Goal: Task Accomplishment & Management: Manage account settings

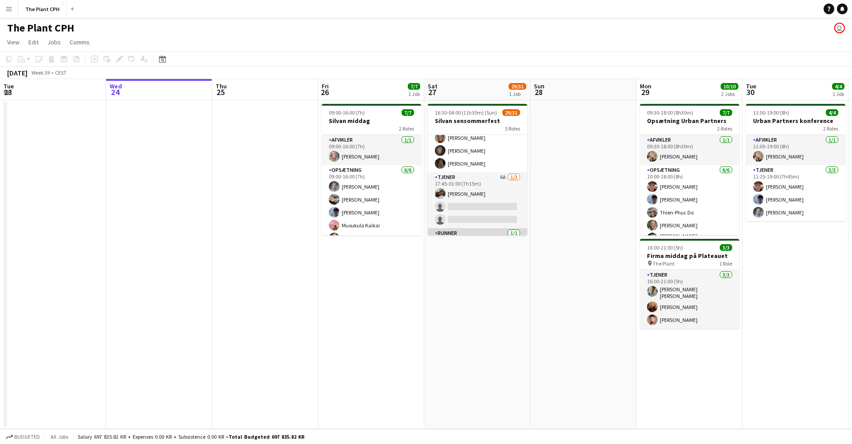
scroll to position [291, 0]
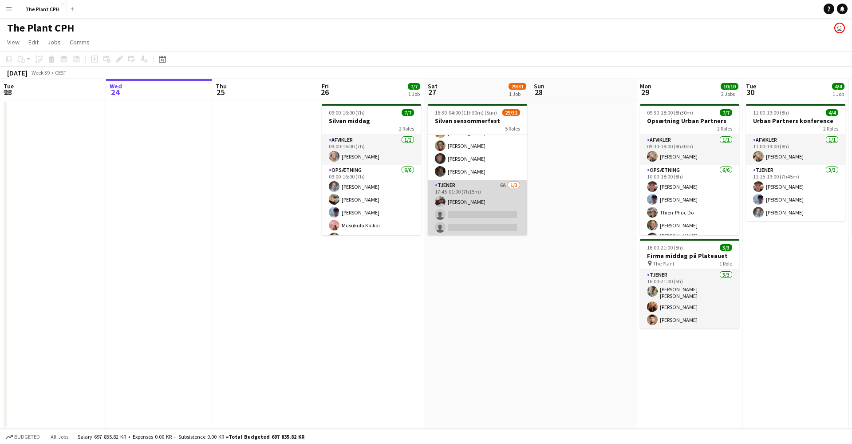
click at [459, 193] on app-card-role "Tjener 6A [DATE] 17:45-01:00 (7h15m) [PERSON_NAME] single-neutral-actions singl…" at bounding box center [477, 208] width 99 height 56
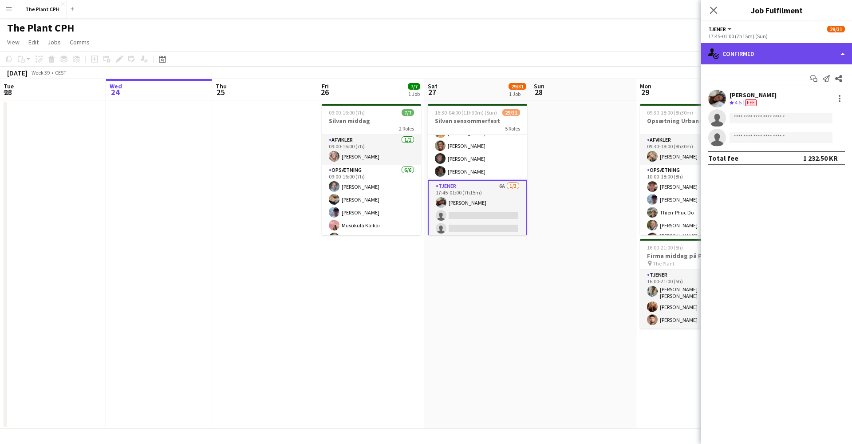
click at [782, 60] on div "single-neutral-actions-check-2 Confirmed" at bounding box center [776, 53] width 151 height 21
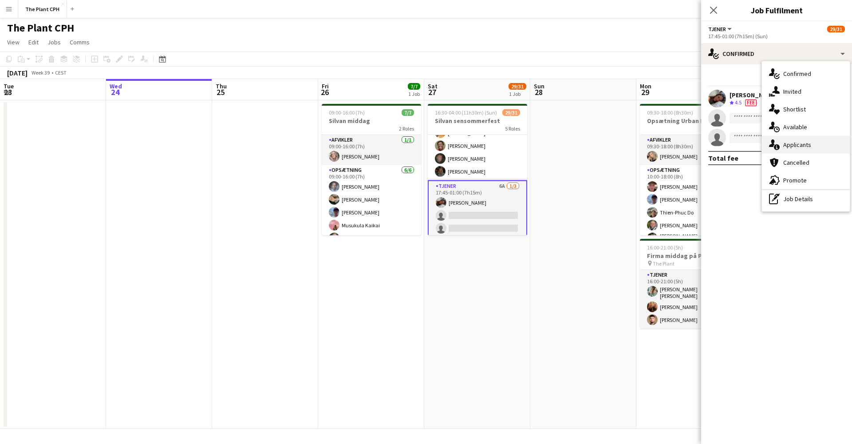
click at [784, 139] on div "single-neutral-actions-information Applicants" at bounding box center [806, 145] width 88 height 18
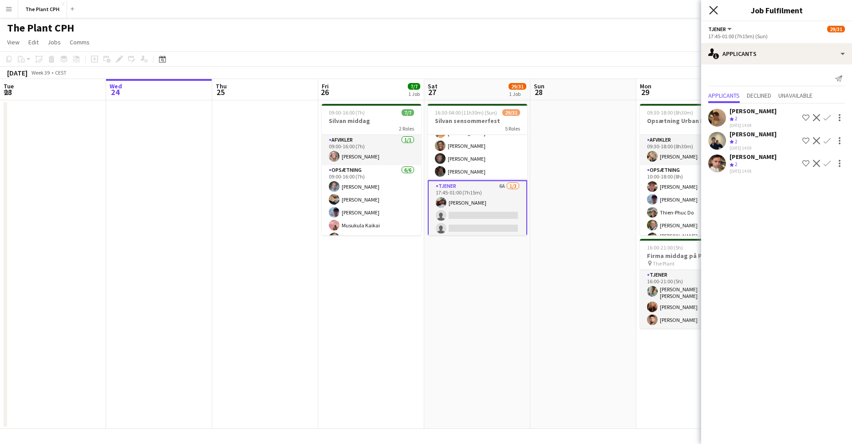
click at [710, 8] on icon "Close pop-in" at bounding box center [713, 10] width 8 height 8
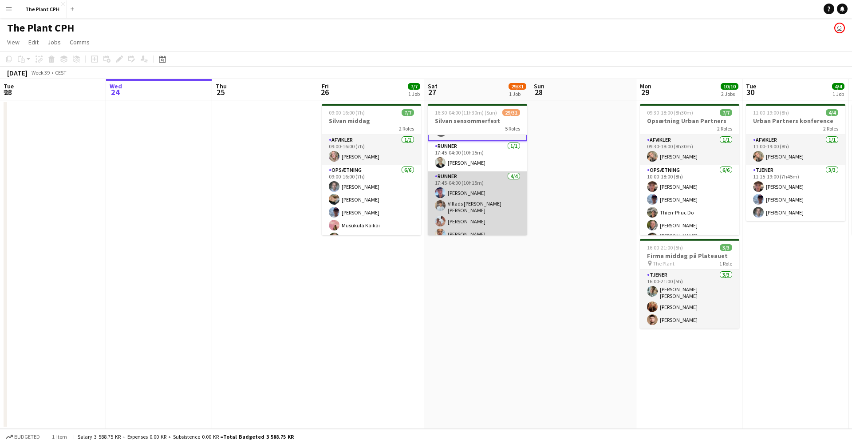
scroll to position [387, 0]
click at [473, 178] on app-card-role "Runner [DATE] 17:45-04:00 (10h15m) [PERSON_NAME] Villads [PERSON_NAME] [PERSON_…" at bounding box center [477, 207] width 99 height 71
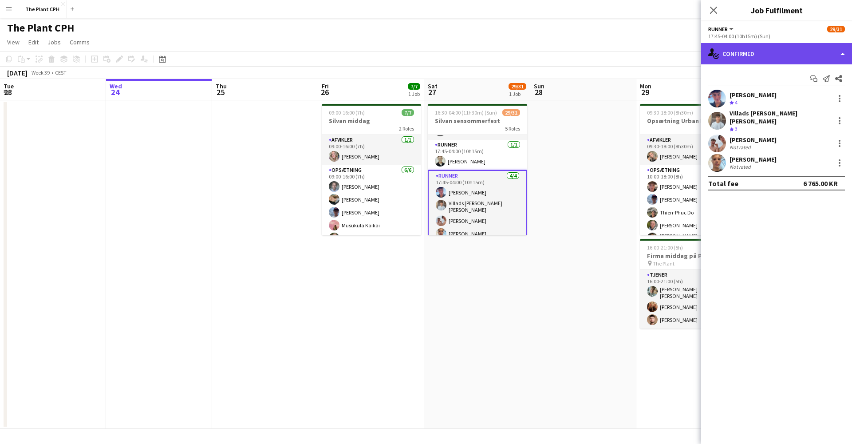
click at [757, 51] on div "single-neutral-actions-check-2 Confirmed" at bounding box center [776, 53] width 151 height 21
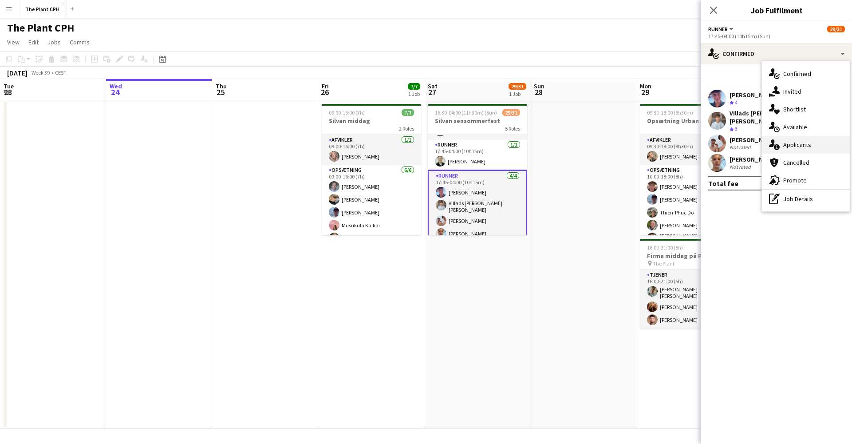
click at [789, 140] on div "single-neutral-actions-information Applicants" at bounding box center [806, 145] width 88 height 18
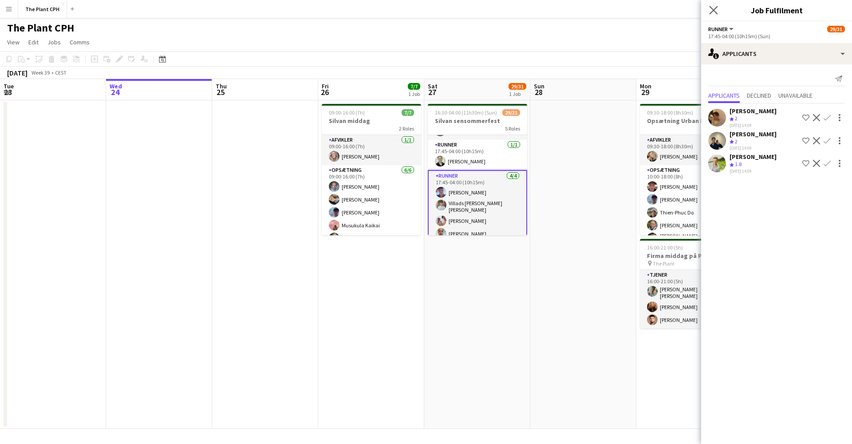
click at [718, 6] on app-icon "Close pop-in" at bounding box center [714, 10] width 13 height 13
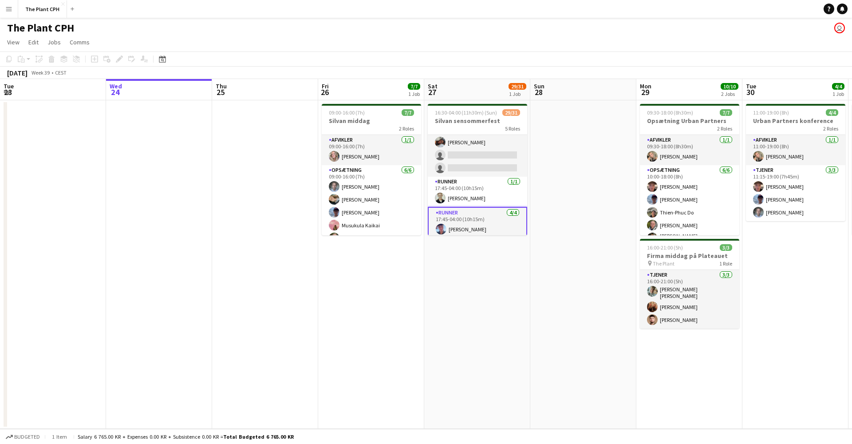
scroll to position [352, 0]
click at [499, 157] on app-card-role "Tjener 6A 1/3 17:45-01:00 (7h15m) Asta Olsen single-neutral-actions single-neut…" at bounding box center [477, 147] width 99 height 56
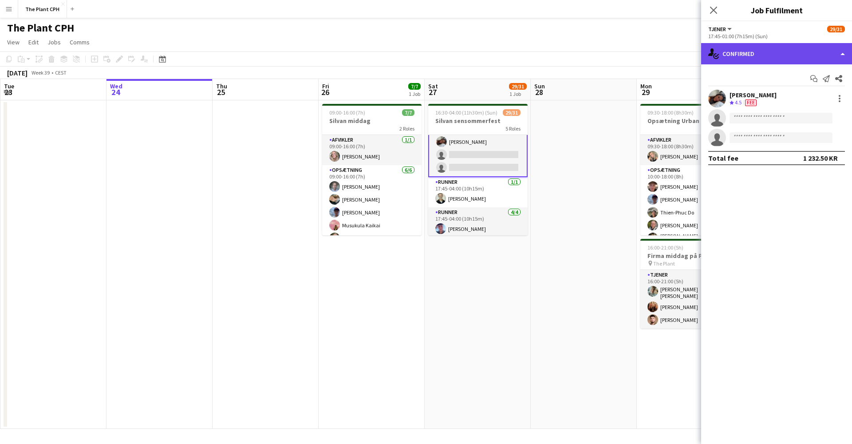
click at [806, 50] on div "single-neutral-actions-check-2 Confirmed" at bounding box center [776, 53] width 151 height 21
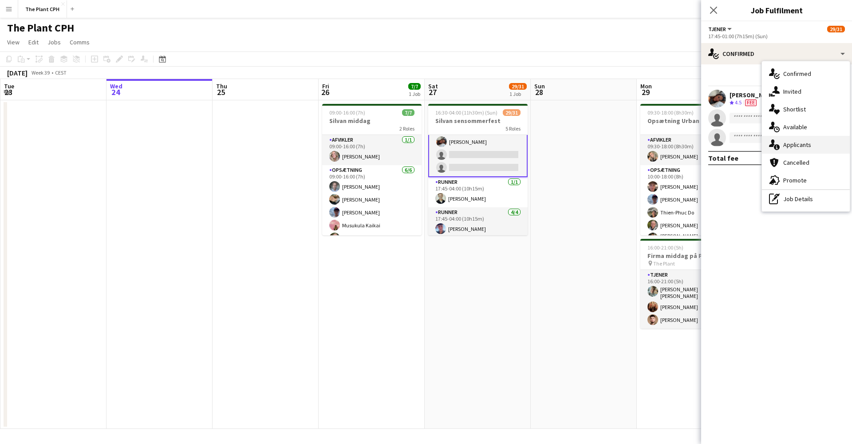
click at [798, 145] on span "Applicants" at bounding box center [798, 145] width 28 height 8
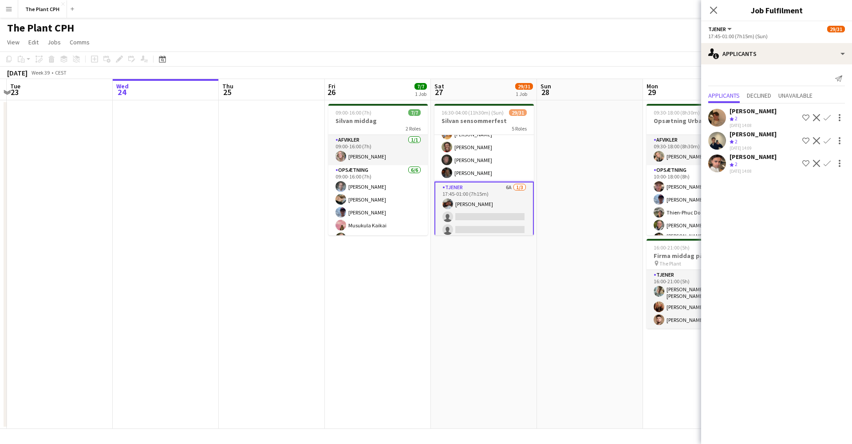
scroll to position [290, 0]
click at [720, 139] on app-user-avatar at bounding box center [717, 141] width 18 height 18
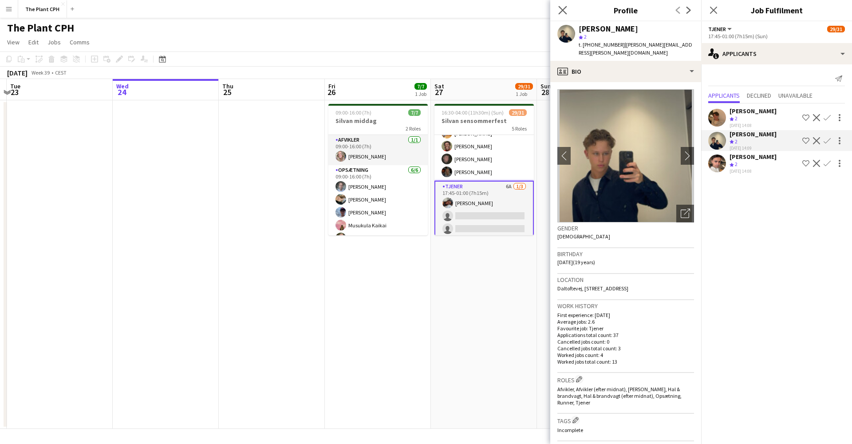
click at [567, 10] on app-icon "Close pop-in" at bounding box center [563, 10] width 13 height 13
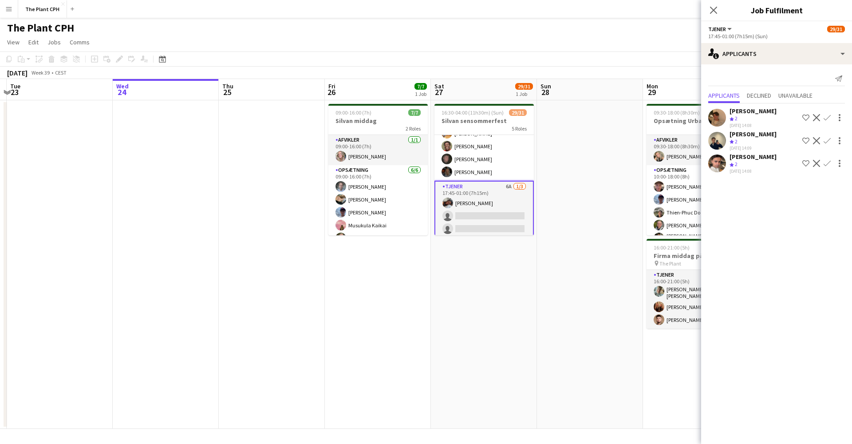
click at [720, 115] on app-user-avatar at bounding box center [717, 118] width 18 height 18
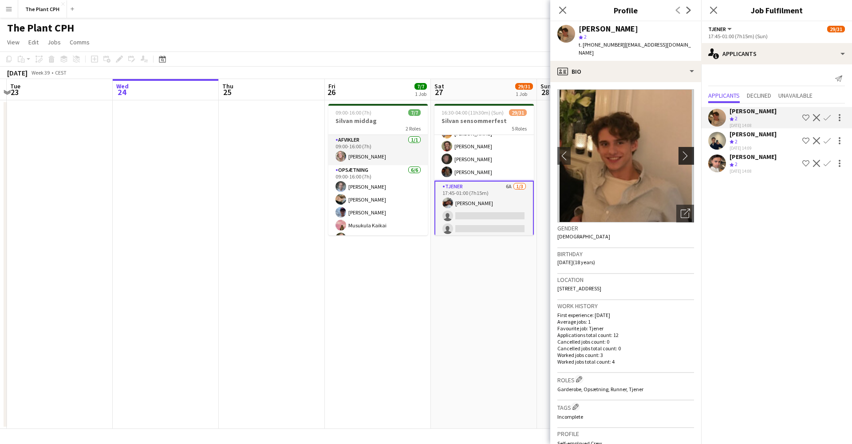
scroll to position [0, 0]
click at [686, 151] on app-icon "chevron-right" at bounding box center [688, 155] width 14 height 9
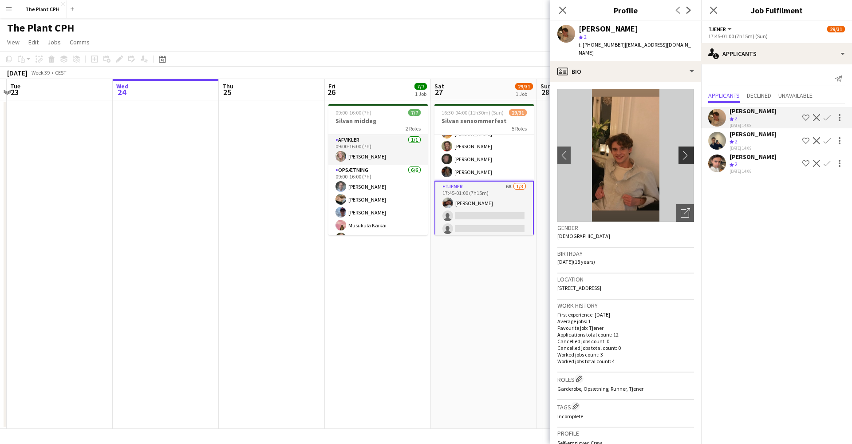
click at [686, 150] on app-icon "chevron-right" at bounding box center [688, 154] width 14 height 9
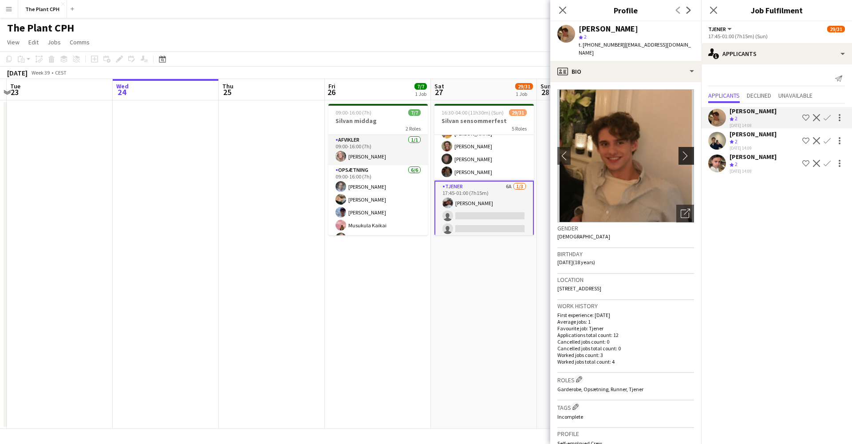
click at [686, 151] on app-icon "chevron-right" at bounding box center [688, 155] width 14 height 9
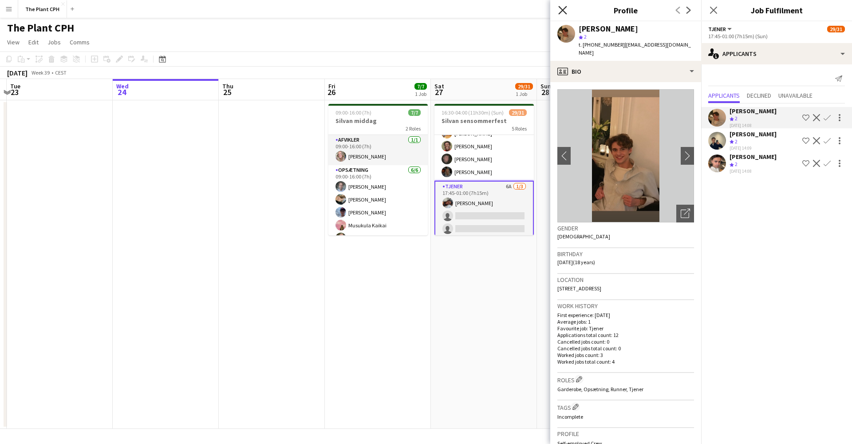
click at [566, 10] on icon "Close pop-in" at bounding box center [562, 10] width 8 height 8
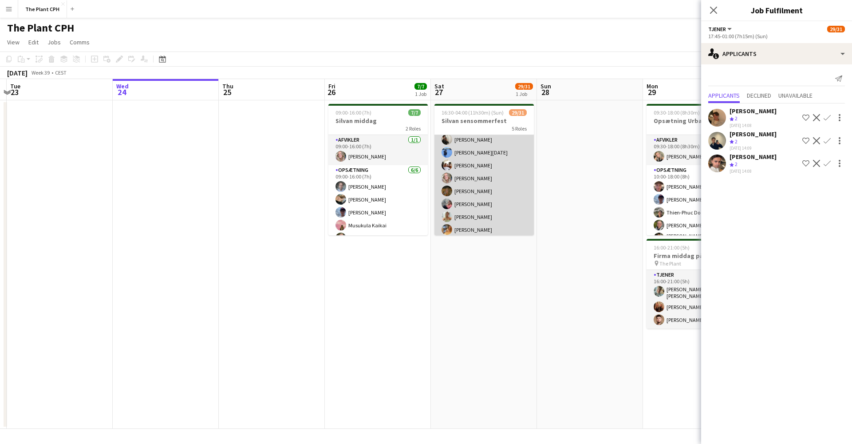
scroll to position [196, 0]
click at [473, 203] on app-card-role "Tjener 22/22 17:00-23:00 (6h) Marius Kofod Ehler Amir Akrami Amber Hansen Laura…" at bounding box center [484, 122] width 99 height 306
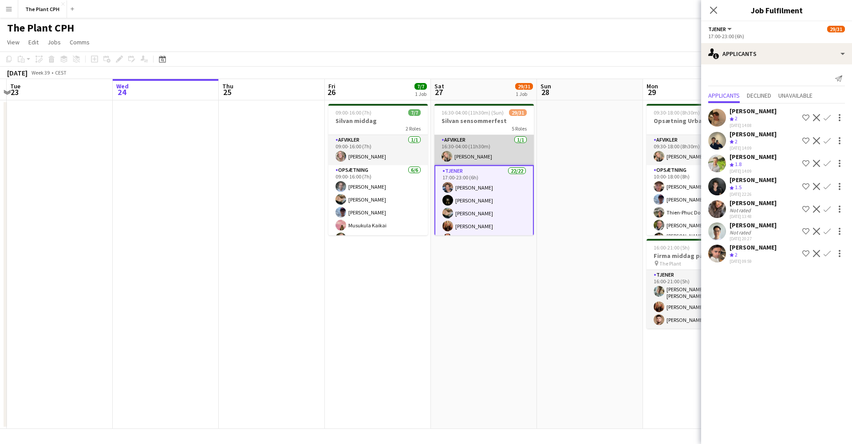
scroll to position [0, 0]
click at [475, 152] on app-card-role "Afvikler 1/1 16:30-04:00 (11h30m) Frederikke Højrup" at bounding box center [484, 150] width 99 height 30
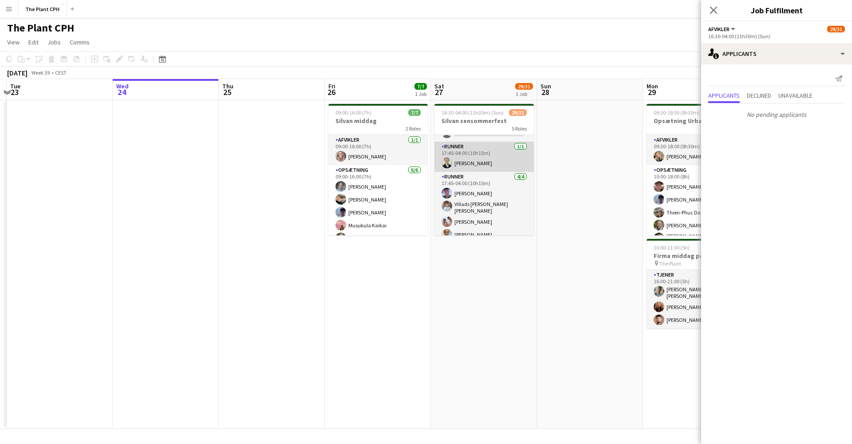
click at [479, 158] on app-card-role "Runner 1/1 17:45-04:00 (10h15m) Otto Fougt" at bounding box center [484, 157] width 99 height 30
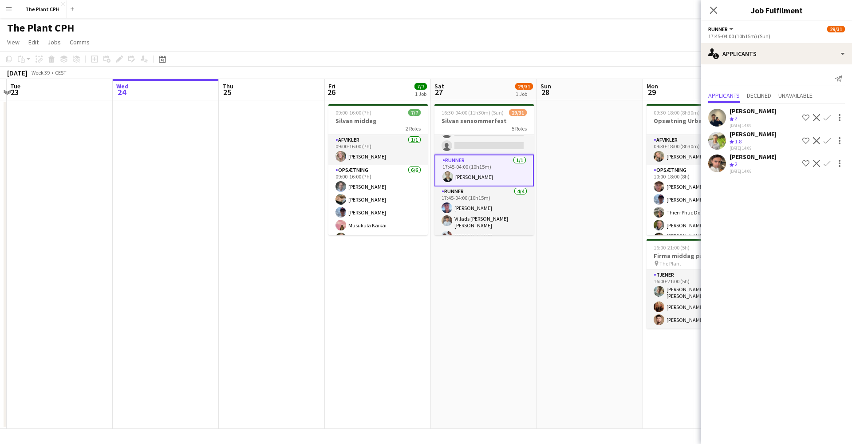
scroll to position [372, 0]
click at [484, 203] on app-card-role "Runner 4/4 17:45-04:00 (10h15m) Jakob Hedels Villads Lindhardt Hasselberg Otto …" at bounding box center [484, 222] width 99 height 71
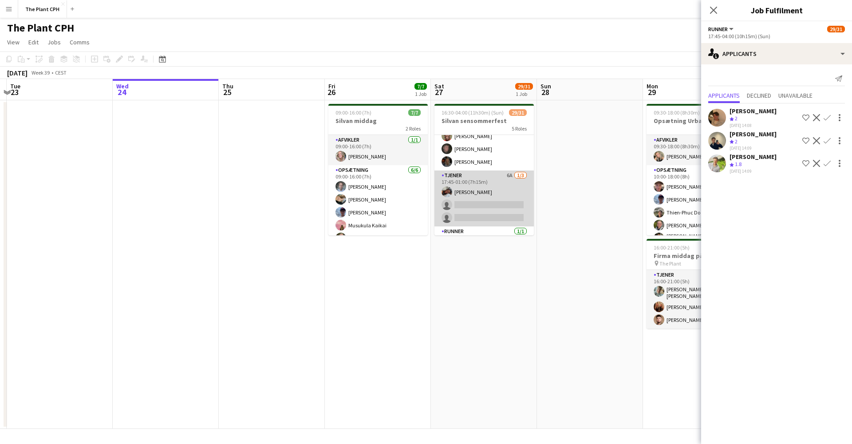
scroll to position [302, 0]
click at [486, 200] on app-card-role "Tjener 6A 1/3 17:45-01:00 (7h15m) Asta Olsen single-neutral-actions single-neut…" at bounding box center [484, 197] width 99 height 56
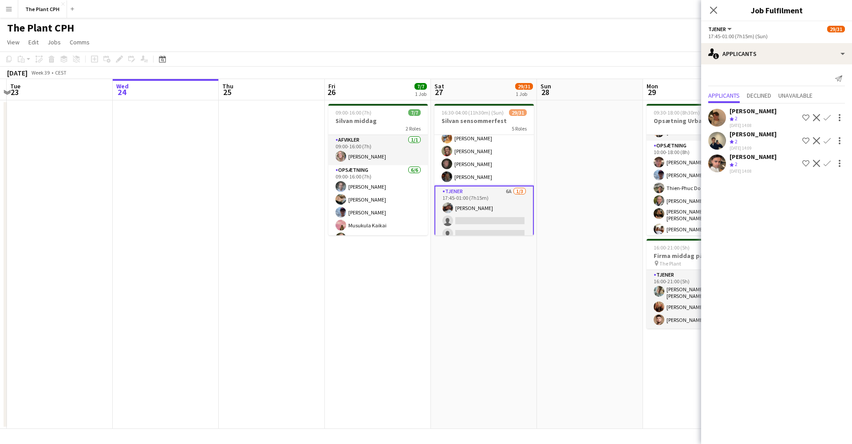
scroll to position [310, 0]
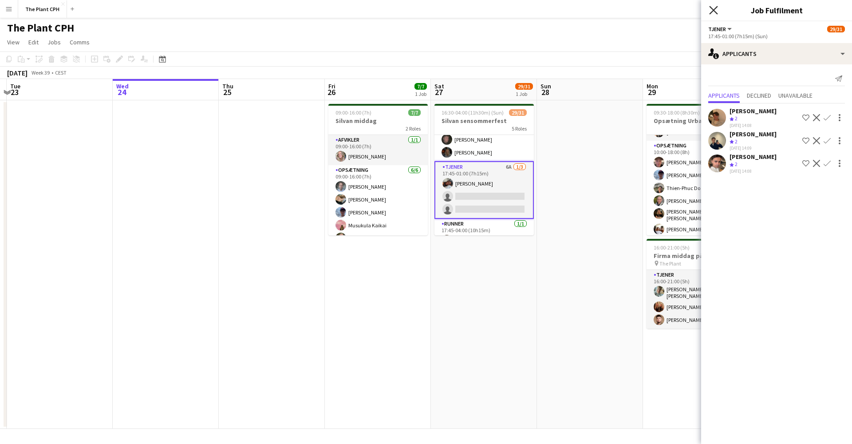
click at [717, 11] on icon "Close pop-in" at bounding box center [713, 10] width 8 height 8
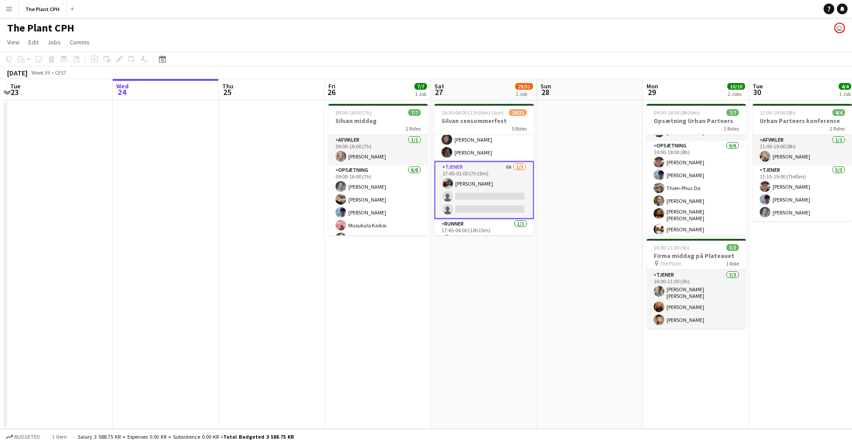
scroll to position [0, 0]
click at [593, 175] on app-date-cell at bounding box center [590, 264] width 106 height 328
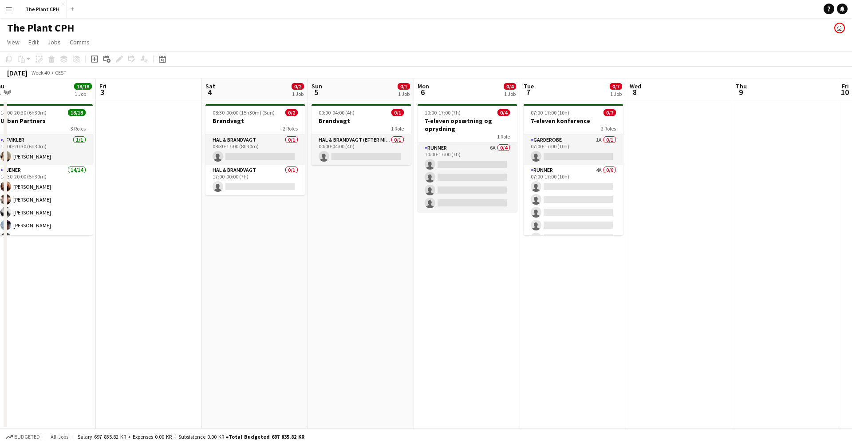
scroll to position [0, 330]
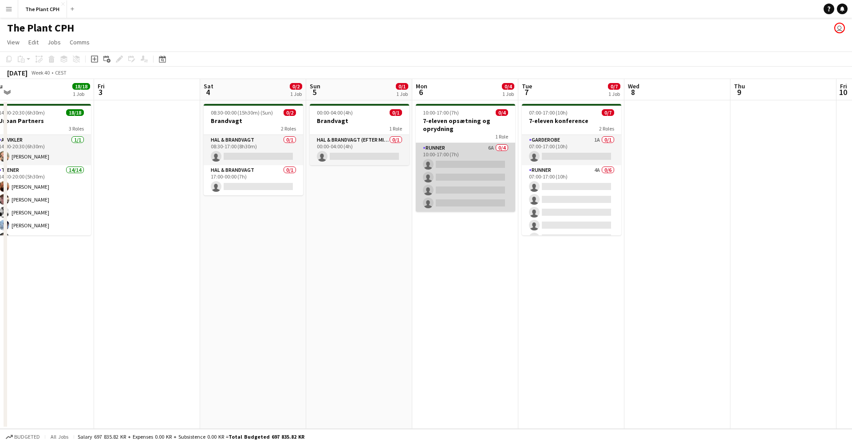
click at [498, 179] on app-card-role "Runner 6A 0/4 10:00-17:00 (7h) single-neutral-actions single-neutral-actions si…" at bounding box center [465, 177] width 99 height 69
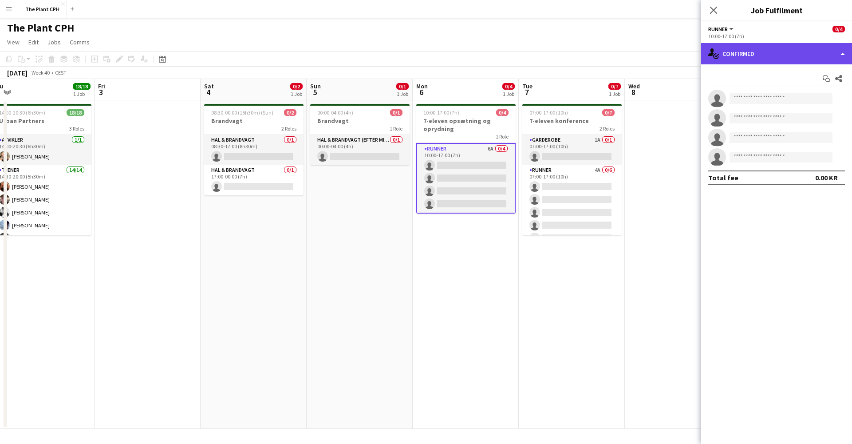
click at [792, 60] on div "single-neutral-actions-check-2 Confirmed" at bounding box center [776, 53] width 151 height 21
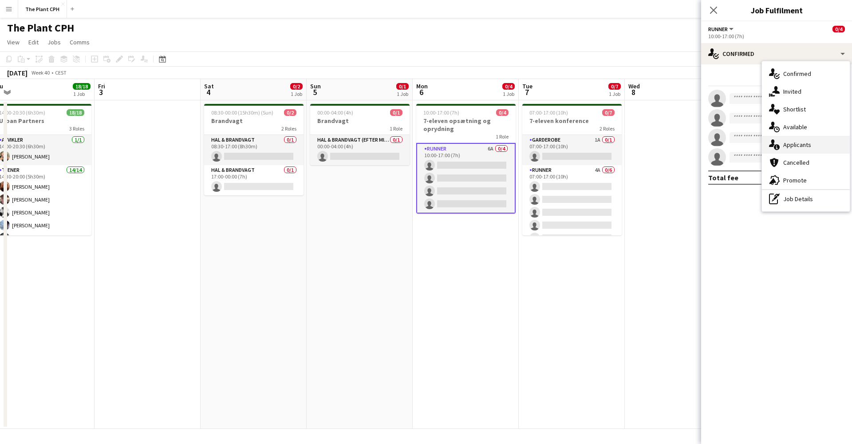
click at [795, 139] on div "single-neutral-actions-information Applicants" at bounding box center [806, 145] width 88 height 18
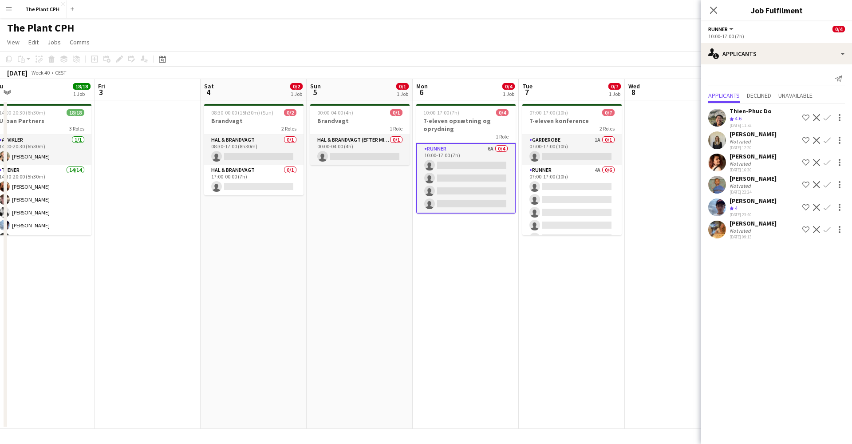
click at [748, 115] on div "Thien-Phuc Do" at bounding box center [751, 111] width 42 height 8
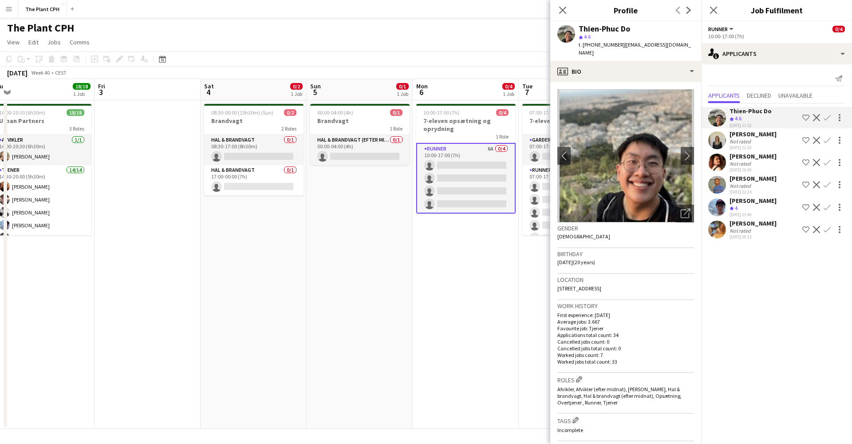
click at [524, 296] on app-date-cell "07:00-17:00 (10h) 0/7 7-eleven konference 2 Roles Garderobe 1A 0/1 07:00-17:00 …" at bounding box center [572, 264] width 106 height 328
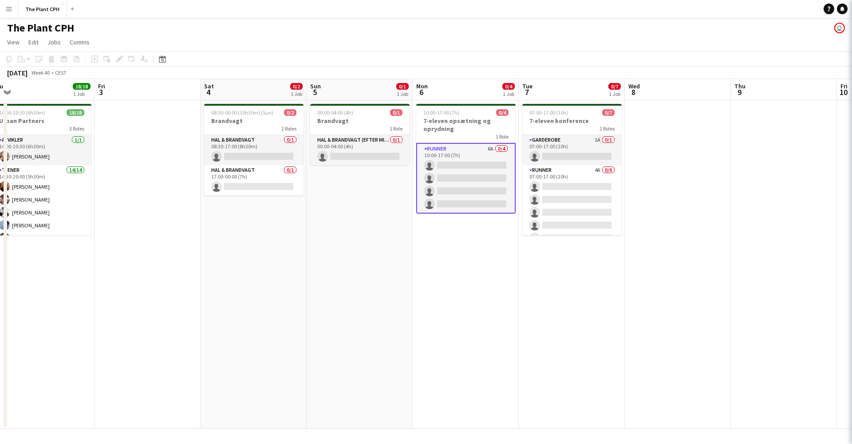
scroll to position [0, 329]
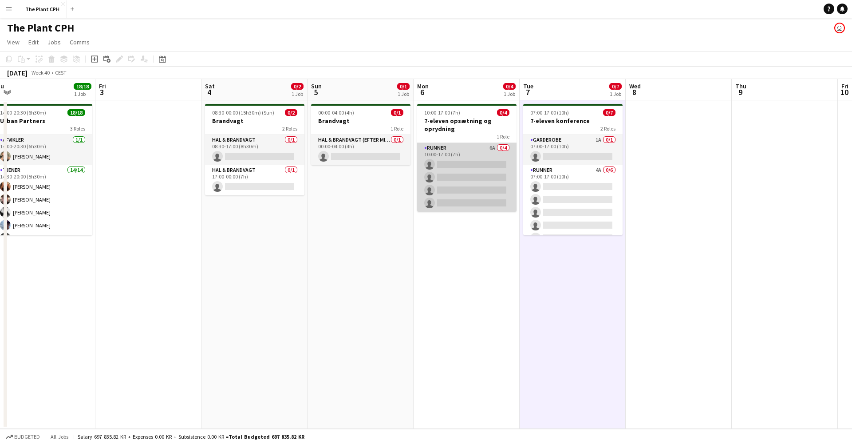
click at [507, 179] on app-card-role "Runner 6A 0/4 10:00-17:00 (7h) single-neutral-actions single-neutral-actions si…" at bounding box center [466, 177] width 99 height 69
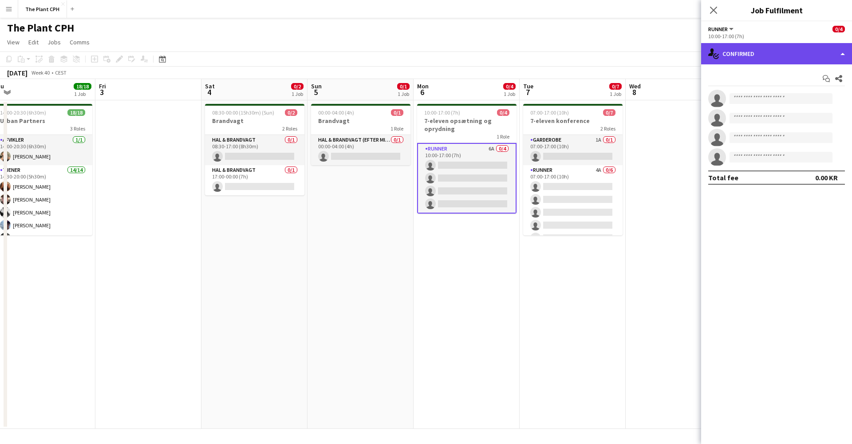
click at [842, 52] on div "single-neutral-actions-check-2 Confirmed" at bounding box center [776, 53] width 151 height 21
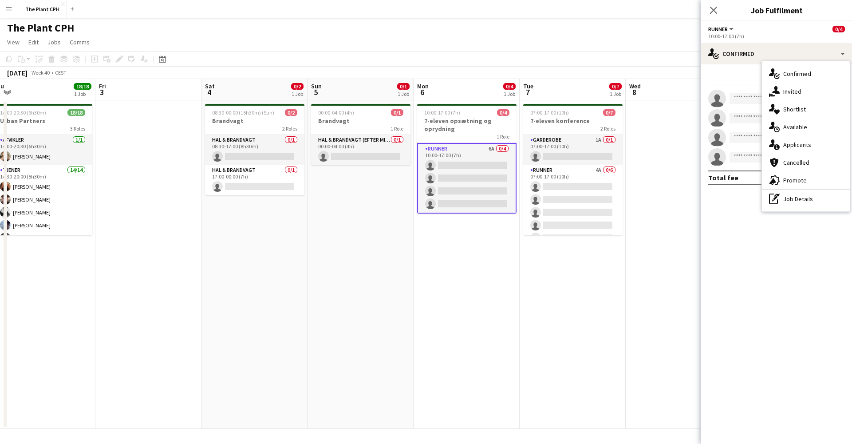
click at [807, 143] on span "Applicants" at bounding box center [798, 145] width 28 height 8
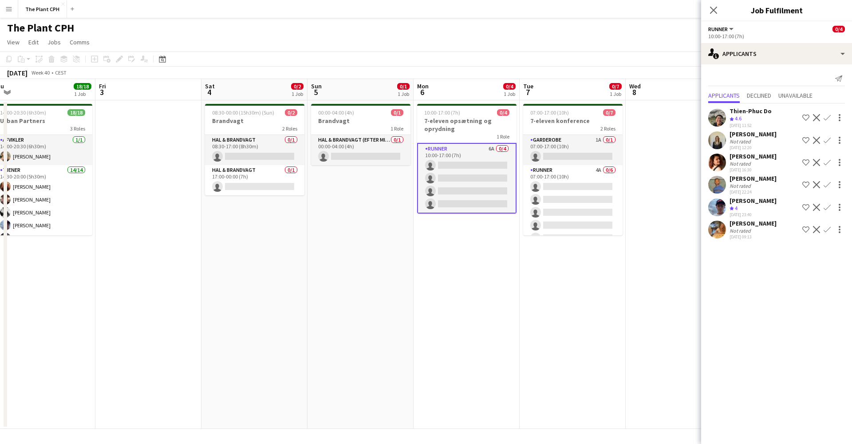
click at [826, 116] on app-icon "Confirm" at bounding box center [827, 117] width 7 height 7
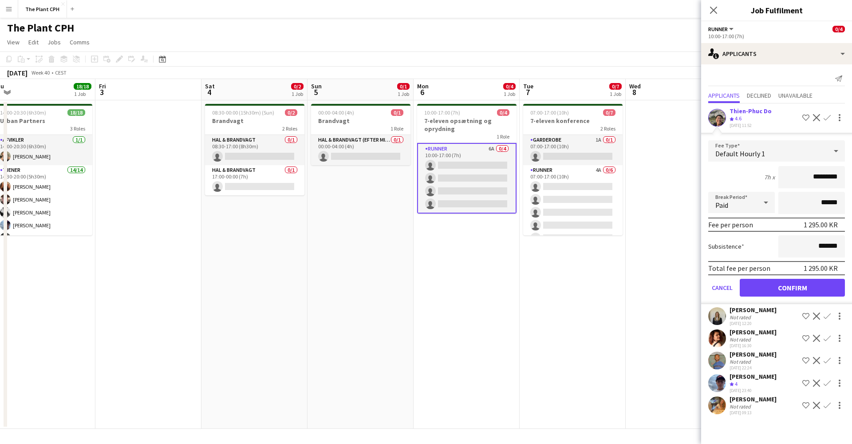
scroll to position [0, 0]
click at [794, 289] on button "Confirm" at bounding box center [792, 288] width 105 height 18
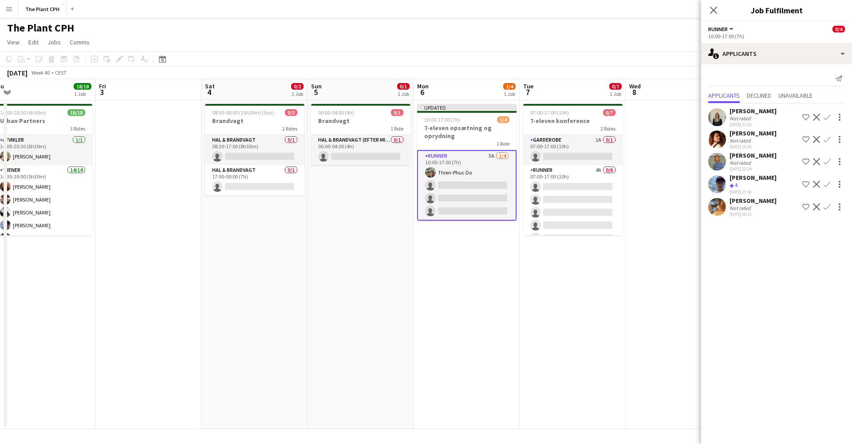
click at [827, 184] on app-icon "Confirm" at bounding box center [827, 184] width 7 height 7
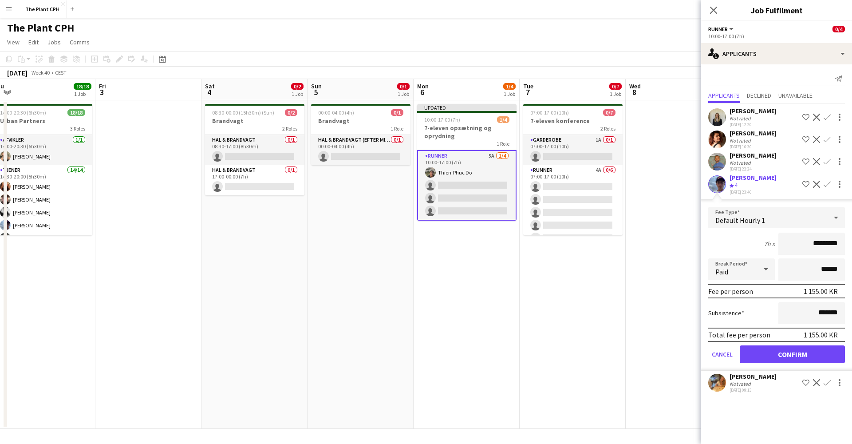
click at [793, 355] on button "Confirm" at bounding box center [792, 354] width 105 height 18
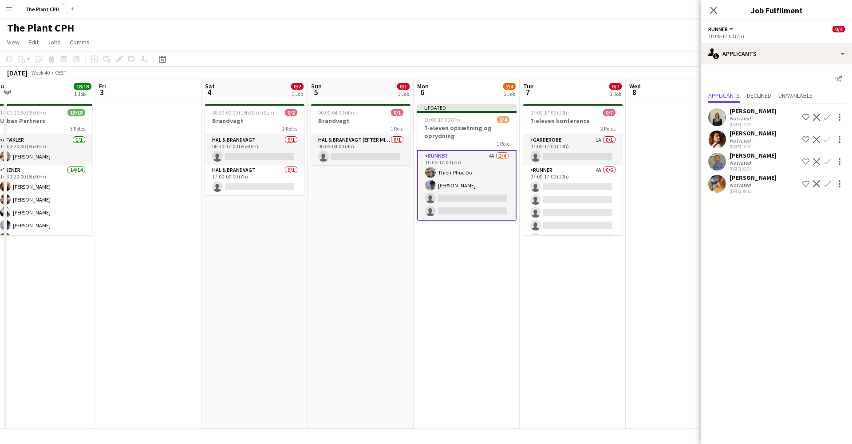
click at [827, 182] on app-icon "Confirm" at bounding box center [827, 183] width 7 height 7
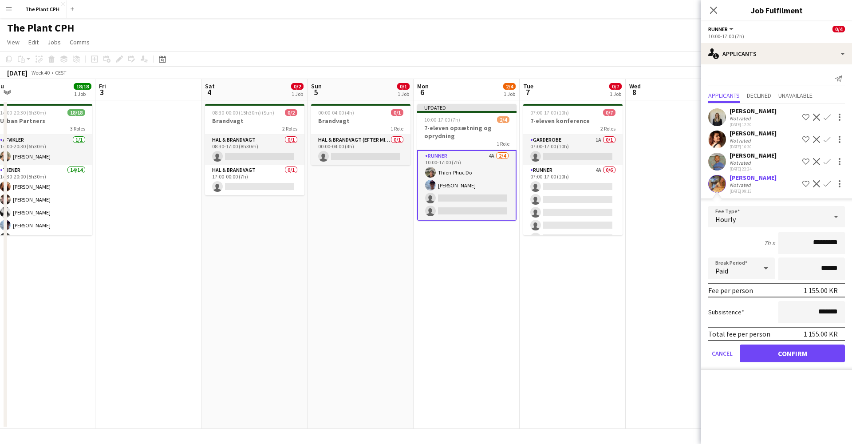
click at [785, 353] on button "Confirm" at bounding box center [792, 353] width 105 height 18
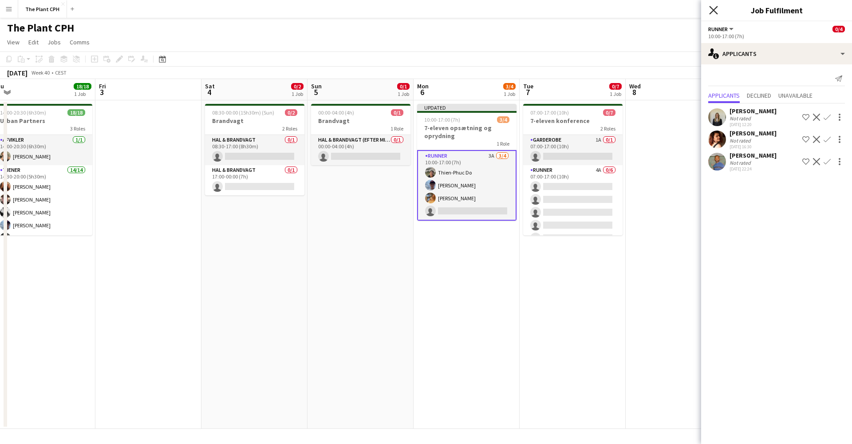
click at [712, 11] on icon at bounding box center [713, 10] width 8 height 8
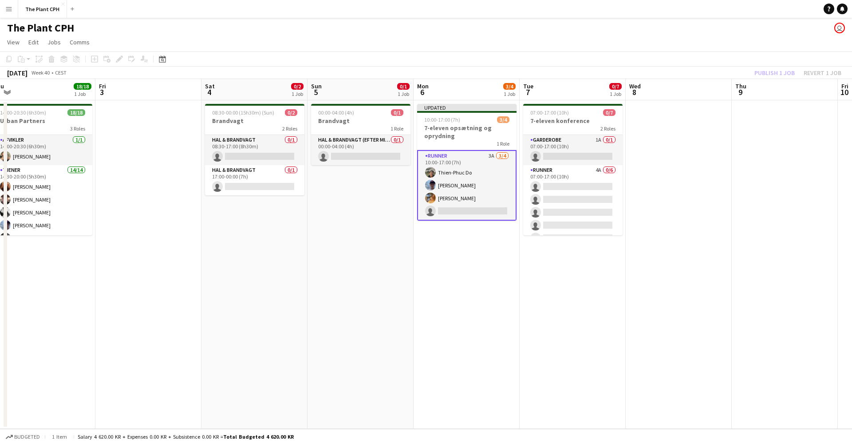
click at [766, 70] on div "Publish 1 job Revert 1 job" at bounding box center [798, 73] width 108 height 12
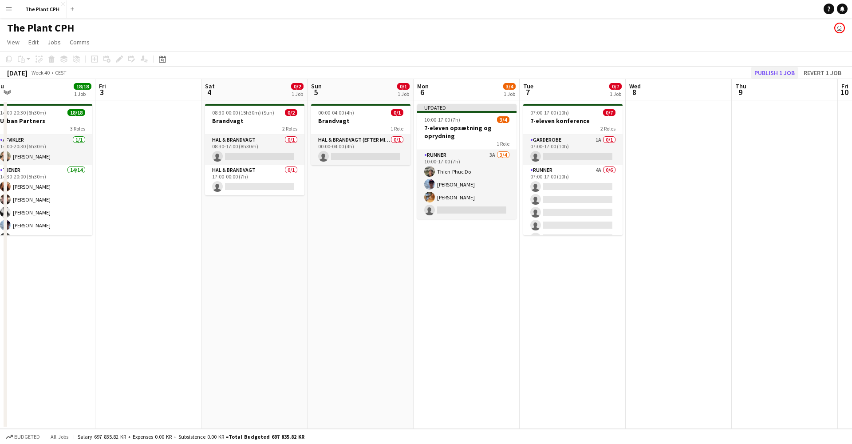
click at [772, 71] on button "Publish 1 job" at bounding box center [774, 73] width 47 height 12
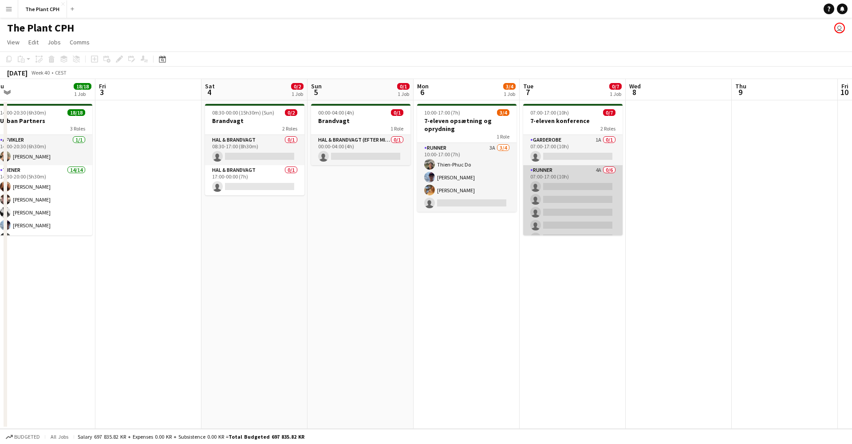
click at [573, 228] on app-card-role "Runner 4A 0/6 07:00-17:00 (10h) single-neutral-actions single-neutral-actions s…" at bounding box center [572, 212] width 99 height 95
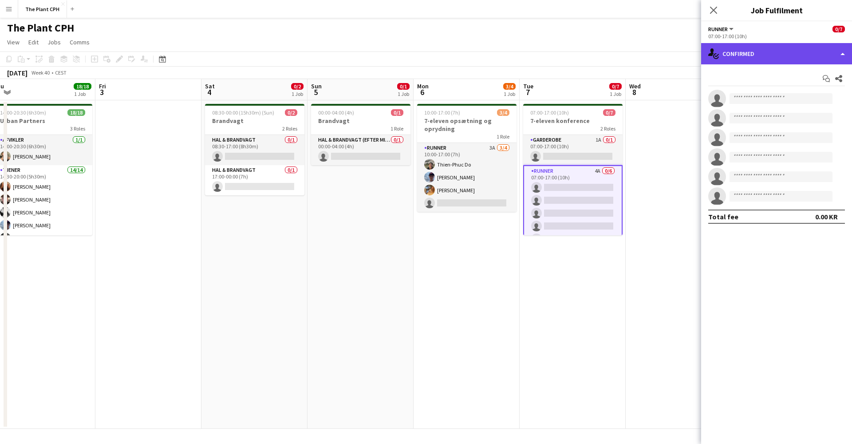
click at [765, 63] on div "single-neutral-actions-check-2 Confirmed" at bounding box center [776, 53] width 151 height 21
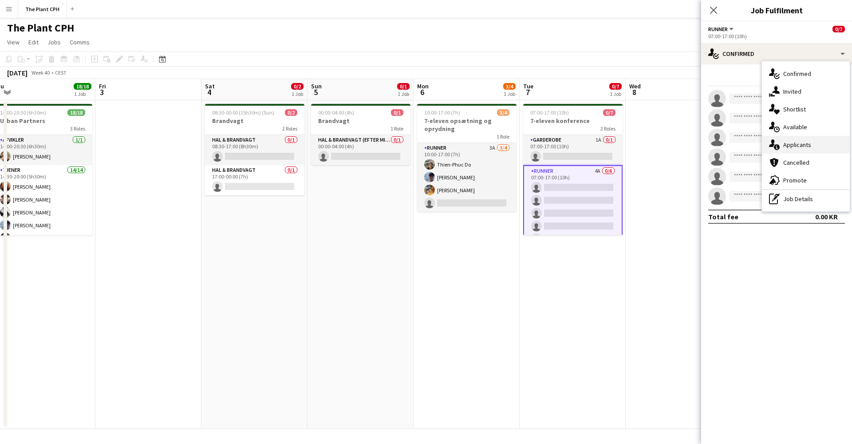
click at [783, 146] on div "single-neutral-actions-information Applicants" at bounding box center [806, 145] width 88 height 18
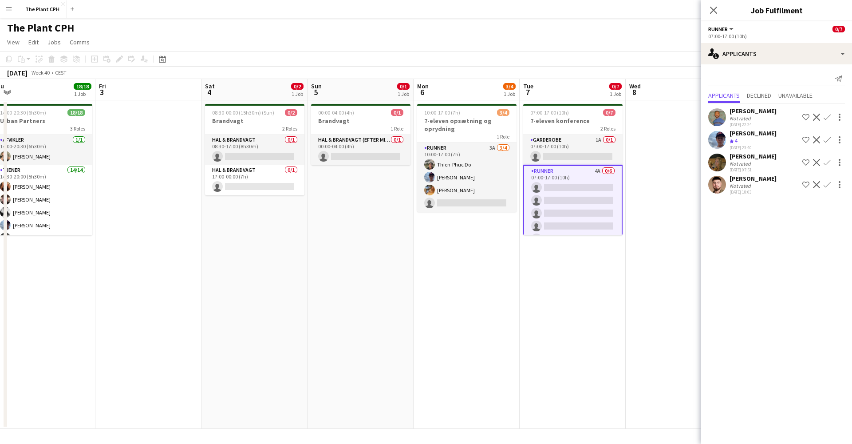
click at [826, 161] on app-icon "Confirm" at bounding box center [827, 162] width 7 height 7
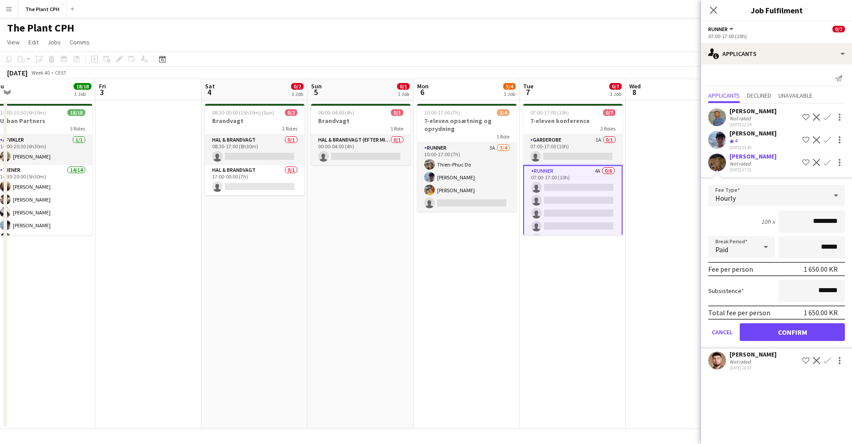
click at [791, 330] on button "Confirm" at bounding box center [792, 332] width 105 height 18
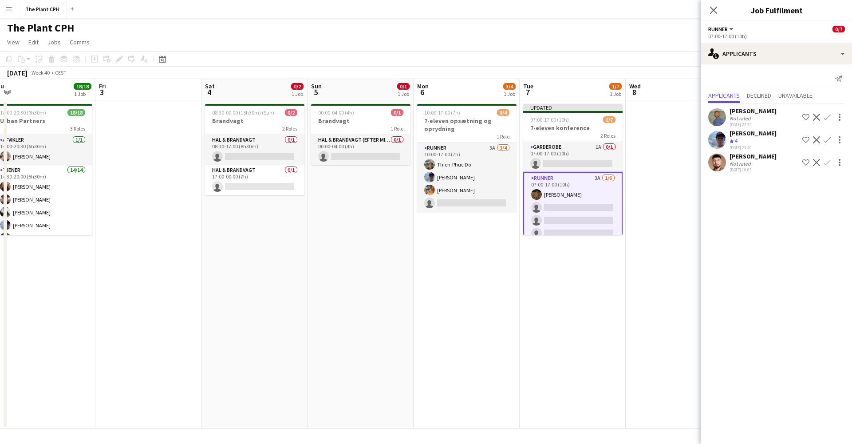
click at [824, 139] on app-icon "Confirm" at bounding box center [827, 139] width 7 height 7
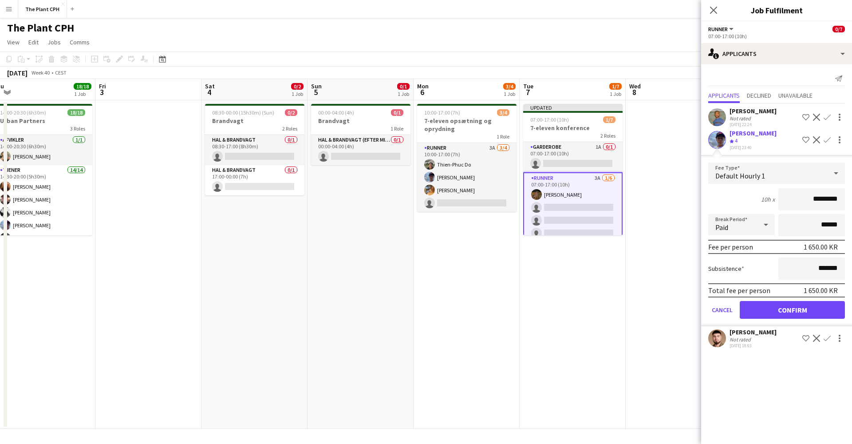
click at [782, 312] on button "Confirm" at bounding box center [792, 310] width 105 height 18
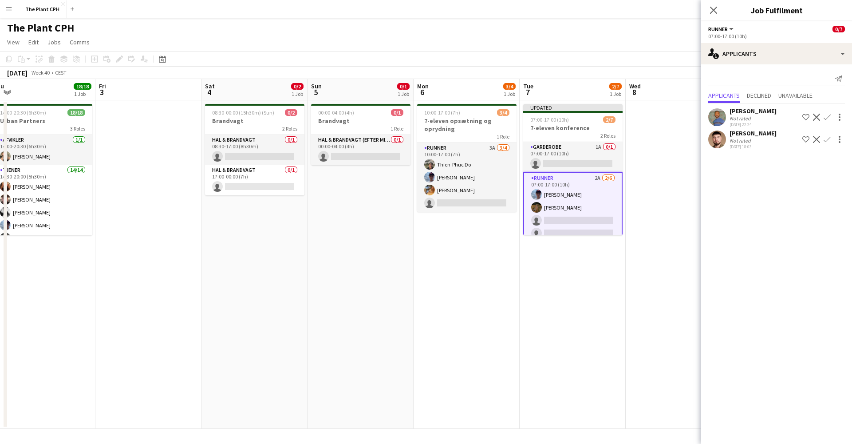
click at [716, 137] on app-user-avatar at bounding box center [717, 140] width 18 height 18
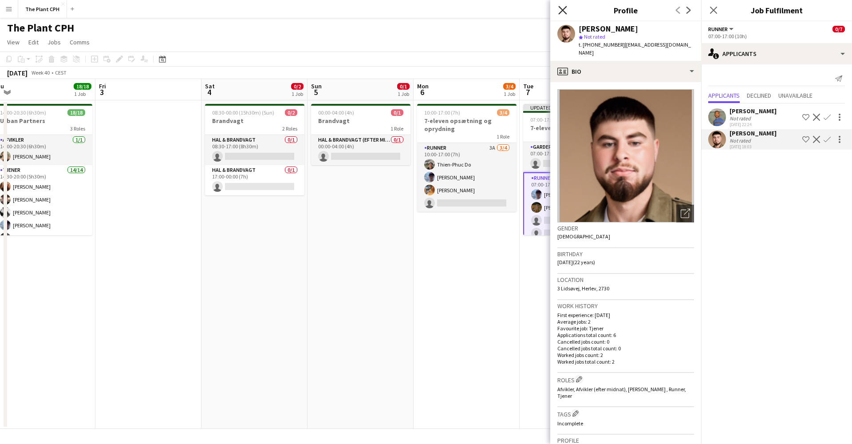
click at [562, 10] on icon "Close pop-in" at bounding box center [562, 10] width 8 height 8
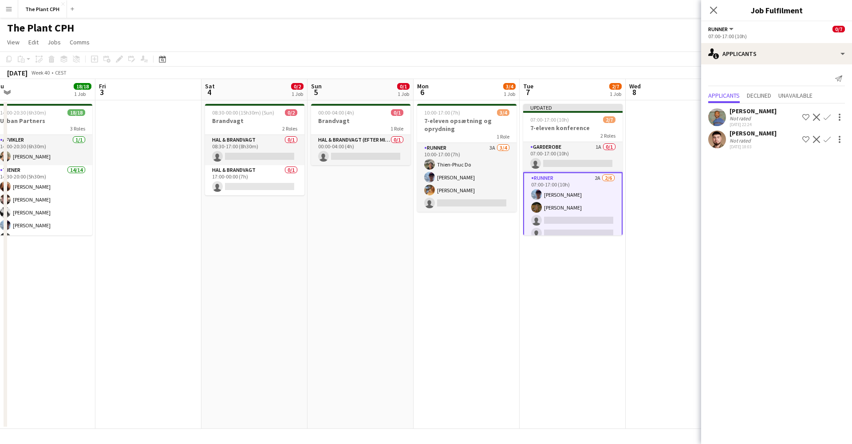
click at [713, 115] on app-user-avatar at bounding box center [717, 117] width 18 height 18
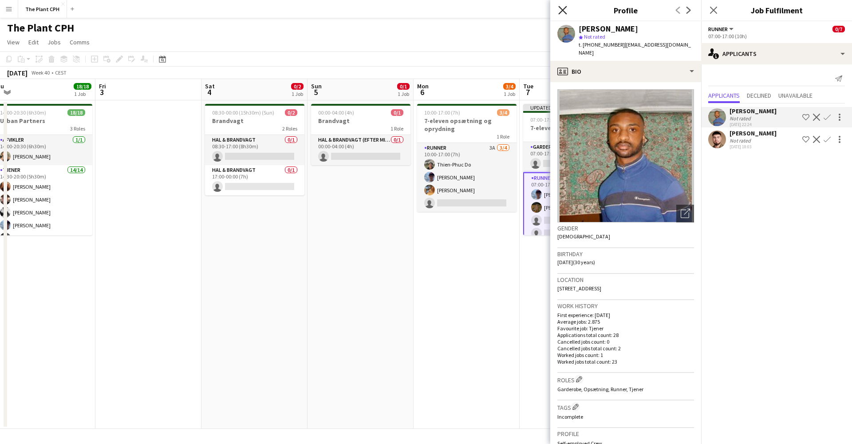
click at [561, 10] on icon "Close pop-in" at bounding box center [562, 10] width 8 height 8
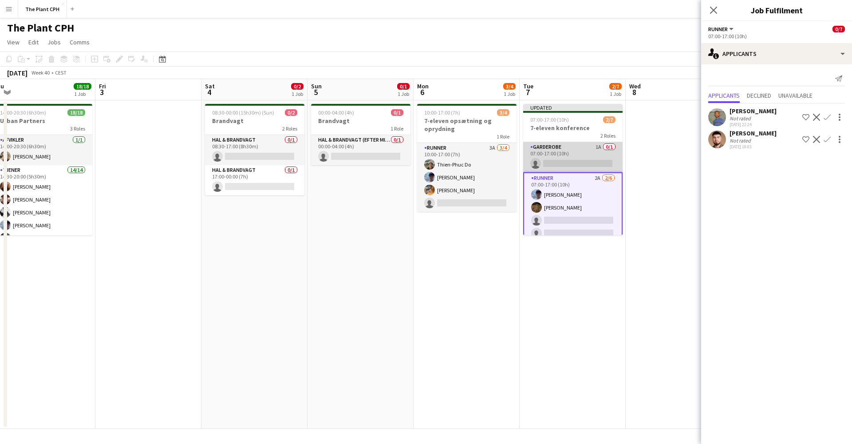
click at [560, 155] on app-card-role "Garderobe 1A 0/1 07:00-17:00 (10h) single-neutral-actions" at bounding box center [572, 157] width 99 height 30
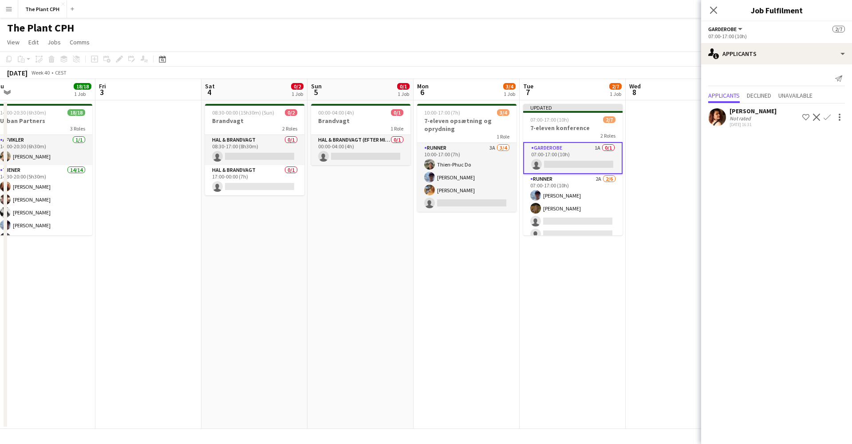
click at [719, 116] on app-user-avatar at bounding box center [717, 117] width 18 height 18
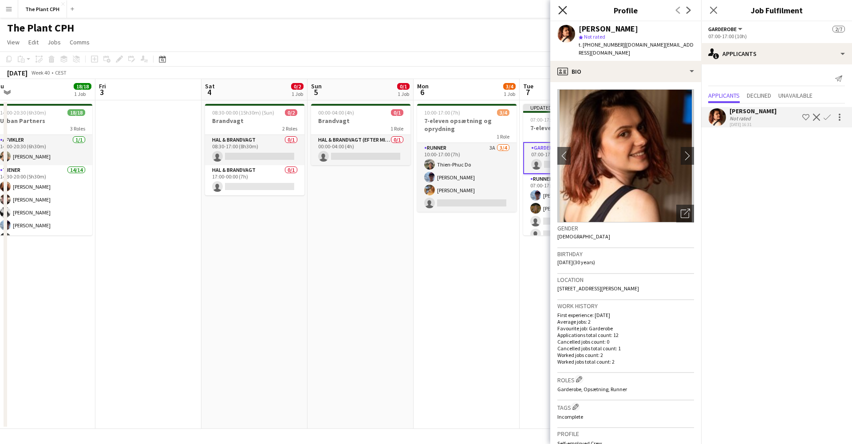
click at [563, 11] on icon at bounding box center [562, 10] width 8 height 8
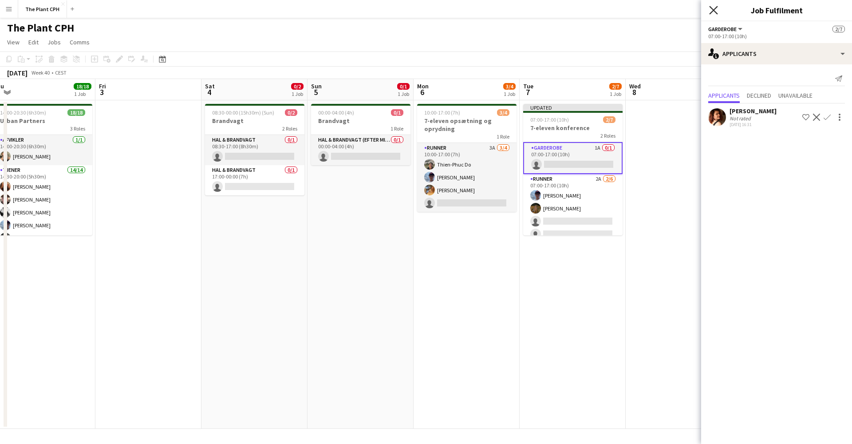
click at [715, 10] on icon "Close pop-in" at bounding box center [713, 10] width 8 height 8
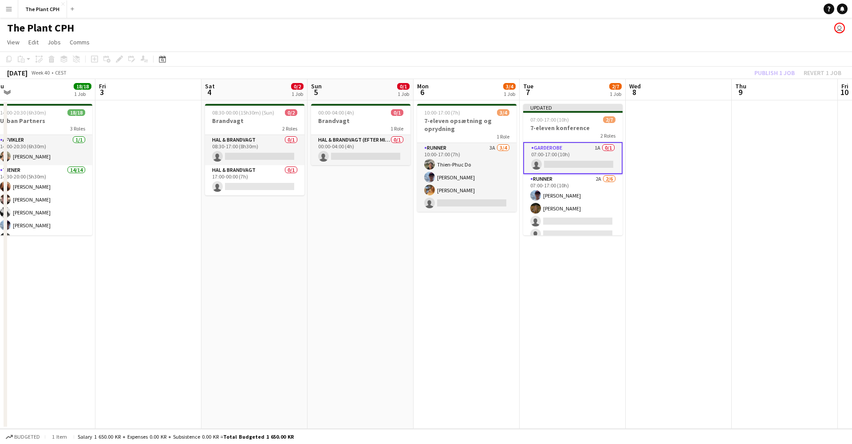
click at [770, 72] on div "Publish 1 job Revert 1 job" at bounding box center [798, 73] width 108 height 12
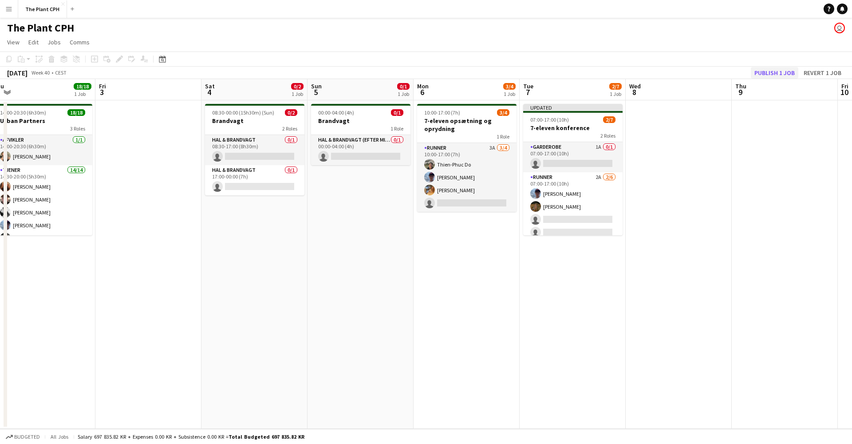
click at [777, 72] on button "Publish 1 job" at bounding box center [774, 73] width 47 height 12
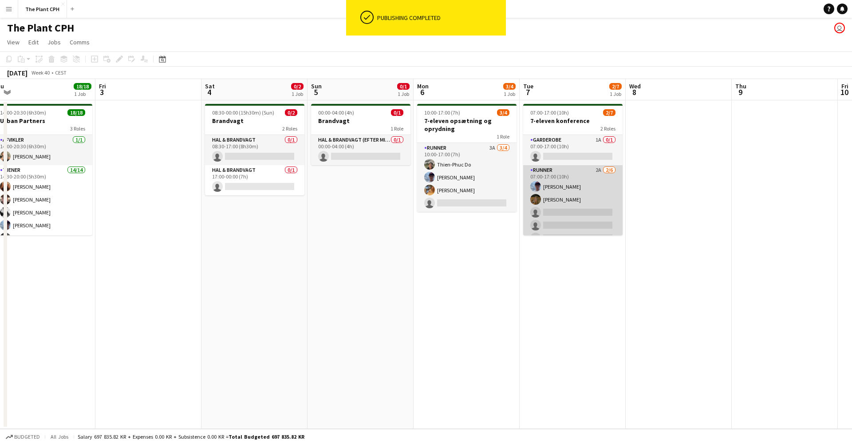
click at [538, 187] on app-user-avatar at bounding box center [535, 186] width 11 height 11
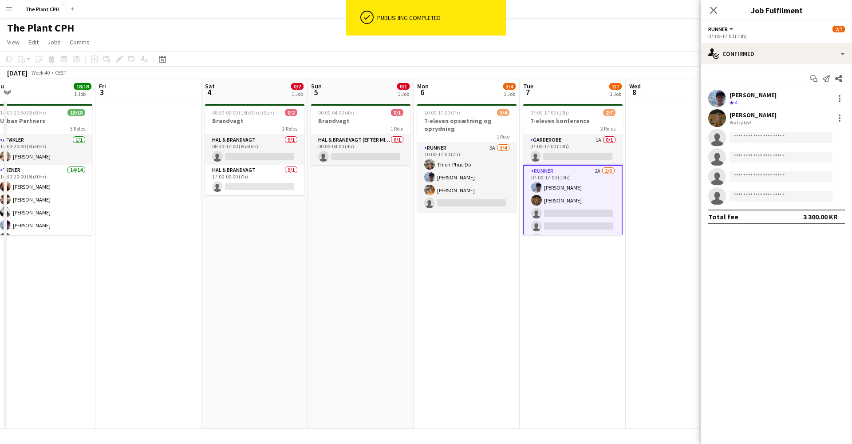
click at [716, 97] on app-user-avatar at bounding box center [717, 99] width 18 height 18
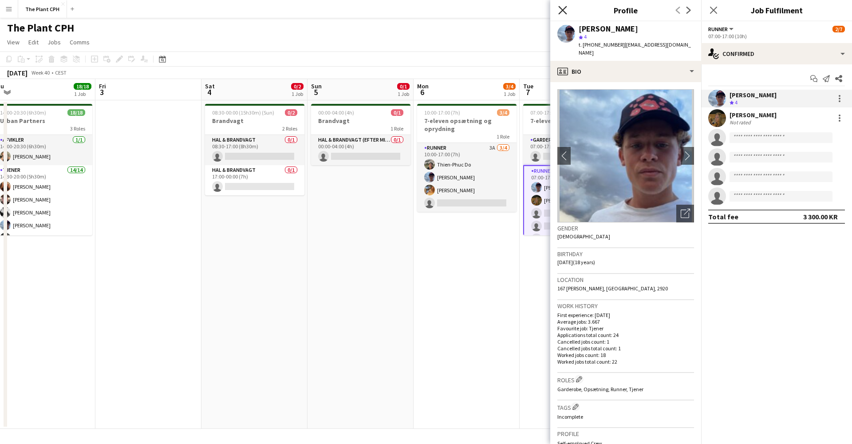
click at [562, 10] on icon at bounding box center [562, 10] width 8 height 8
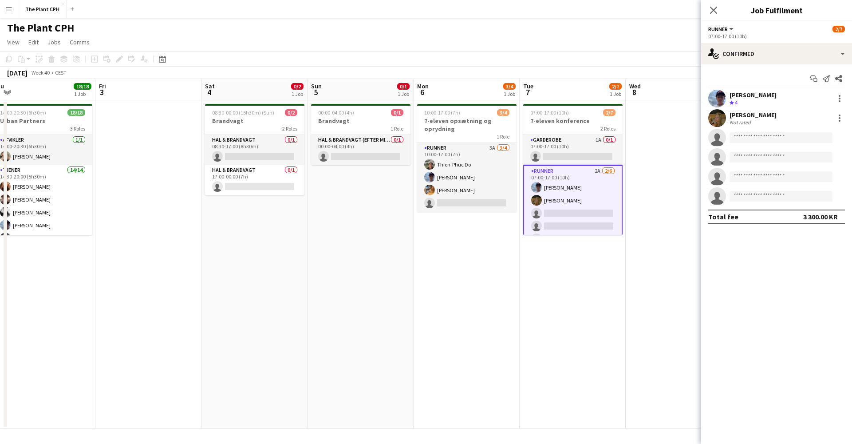
click at [717, 112] on app-user-avatar at bounding box center [717, 118] width 18 height 18
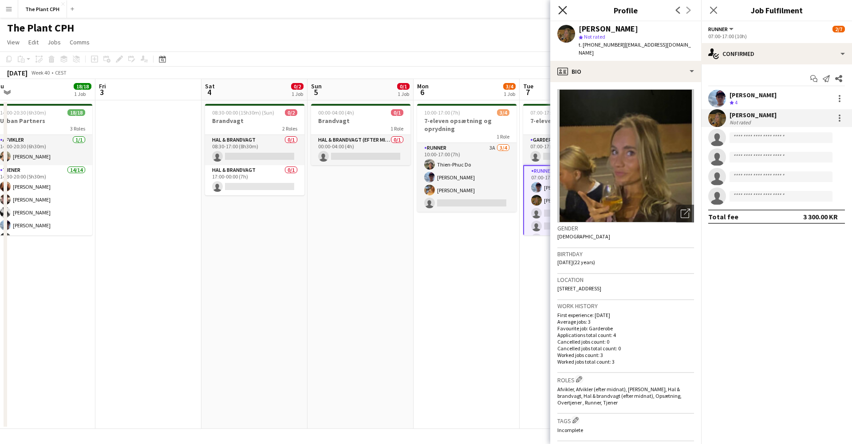
click at [564, 9] on icon at bounding box center [562, 10] width 8 height 8
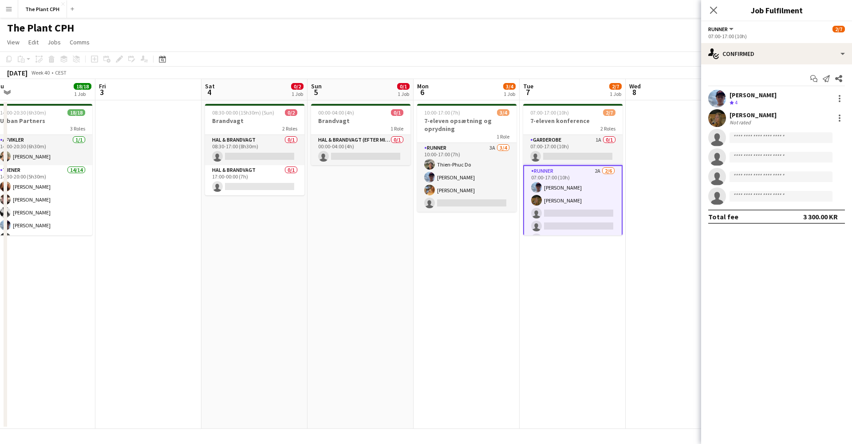
click at [707, 13] on div "Close pop-in" at bounding box center [713, 10] width 25 height 20
click at [712, 11] on icon "Close pop-in" at bounding box center [713, 10] width 8 height 8
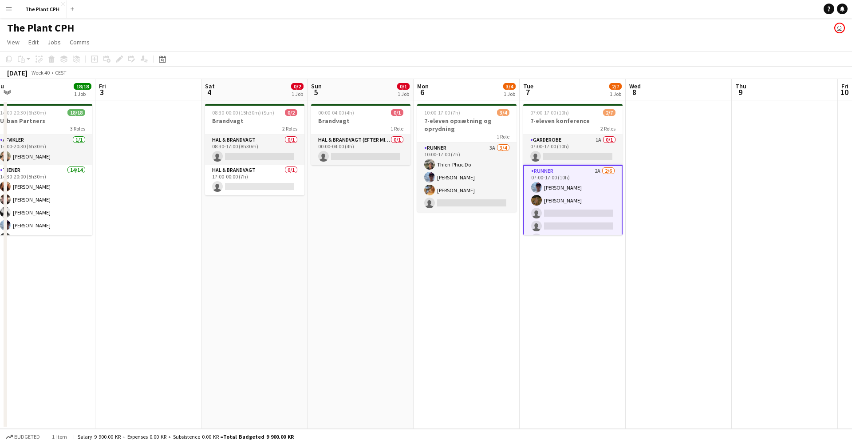
click at [698, 3] on app-navbar "Menu Boards Boards Boards All jobs Status Workforce Workforce My Workforce Recr…" at bounding box center [426, 9] width 852 height 18
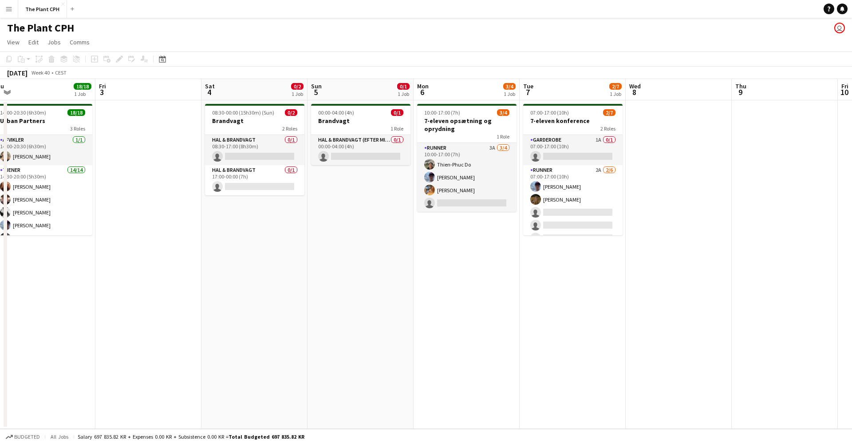
click at [696, 0] on app-navbar "Menu Boards Boards Boards All jobs Status Workforce Workforce My Workforce Recr…" at bounding box center [426, 9] width 852 height 18
click at [517, 1] on app-navbar "Menu Boards Boards Boards All jobs Status Workforce Workforce My Workforce Recr…" at bounding box center [426, 9] width 852 height 18
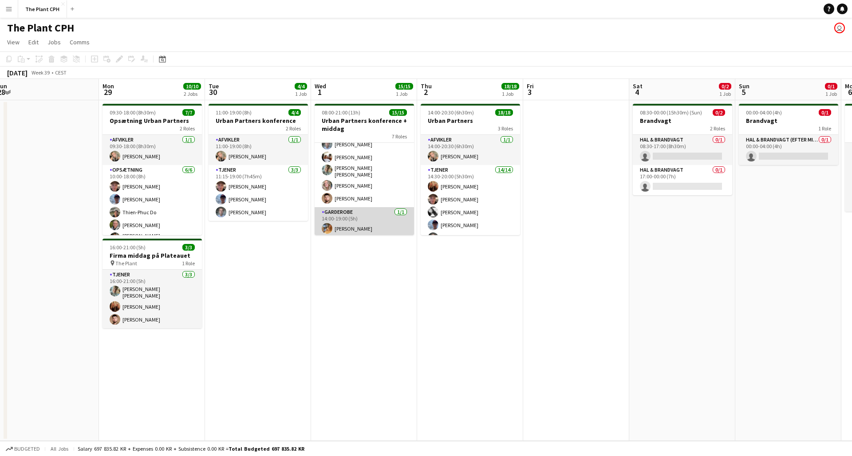
scroll to position [222, 0]
click at [327, 226] on app-user-avatar at bounding box center [327, 229] width 11 height 11
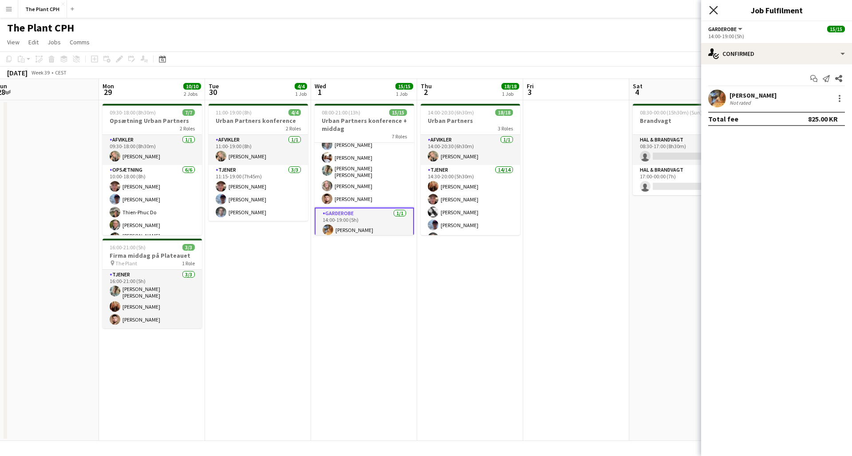
click at [716, 11] on icon "Close pop-in" at bounding box center [713, 10] width 8 height 8
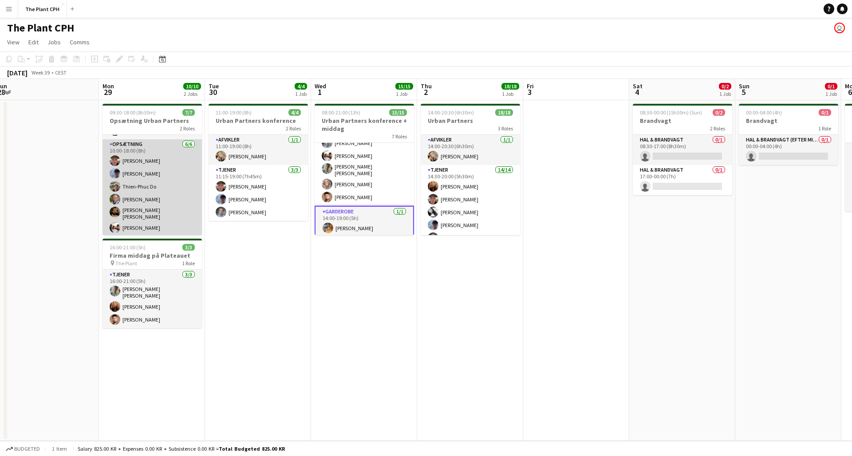
scroll to position [24, 0]
click at [115, 214] on app-user-avatar at bounding box center [115, 213] width 11 height 11
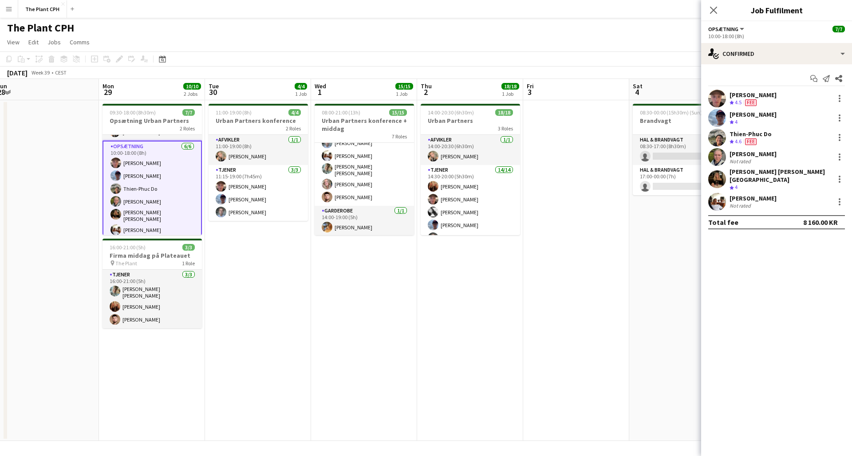
scroll to position [222, 0]
click at [723, 176] on app-user-avatar at bounding box center [717, 179] width 18 height 18
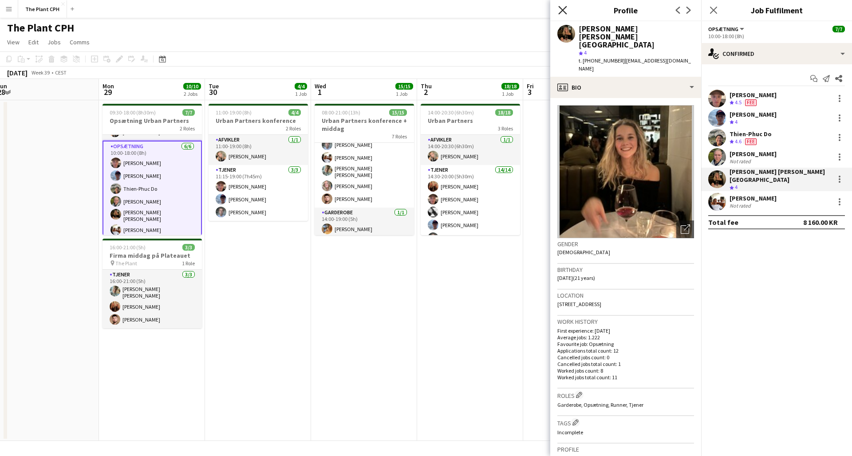
click at [562, 7] on icon "Close pop-in" at bounding box center [562, 10] width 8 height 8
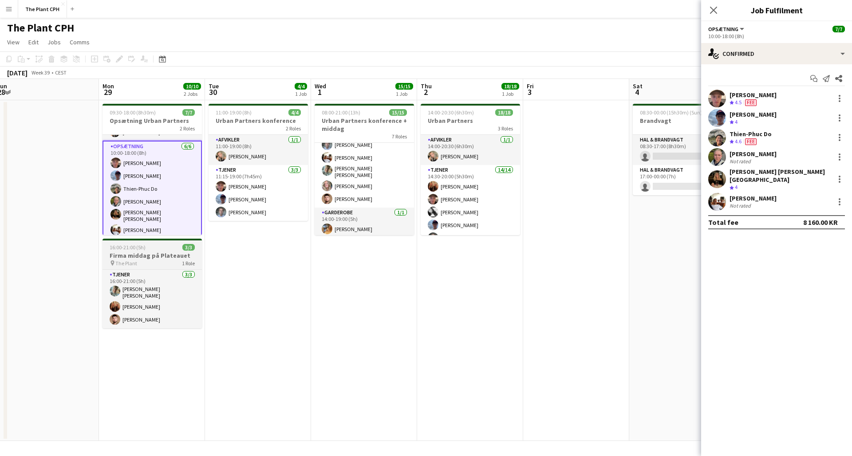
scroll to position [0, 0]
click at [716, 10] on icon "Close pop-in" at bounding box center [713, 10] width 8 height 8
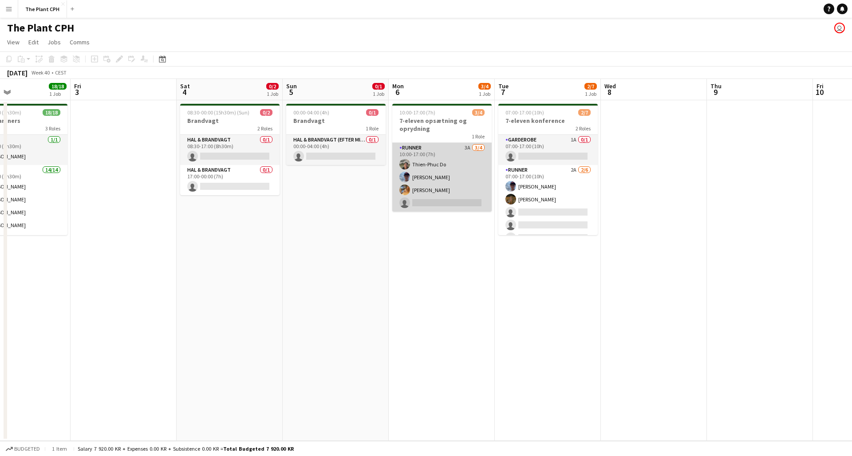
click at [429, 174] on app-card-role "Runner 3A 3/4 10:00-17:00 (7h) Thien-Phuc Do Noah Holst Astrid Desvall single-n…" at bounding box center [441, 177] width 99 height 69
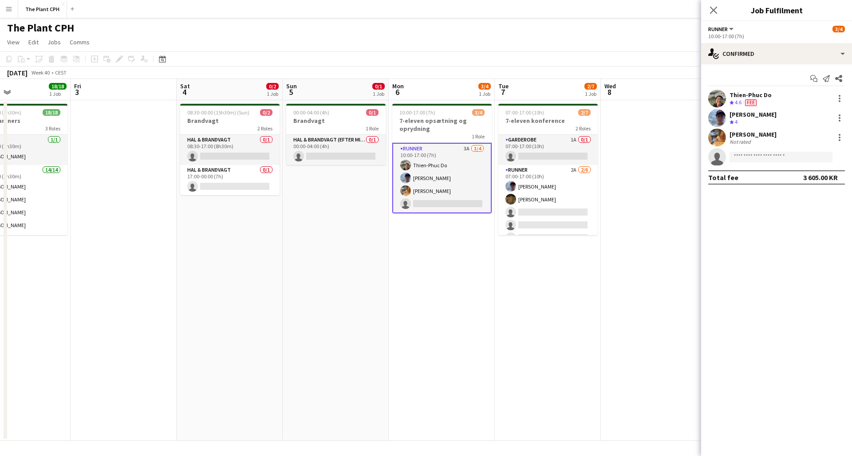
click at [783, 33] on div "10:00-17:00 (7h)" at bounding box center [776, 36] width 137 height 7
click at [768, 50] on div "single-neutral-actions-check-2 Confirmed" at bounding box center [776, 53] width 151 height 21
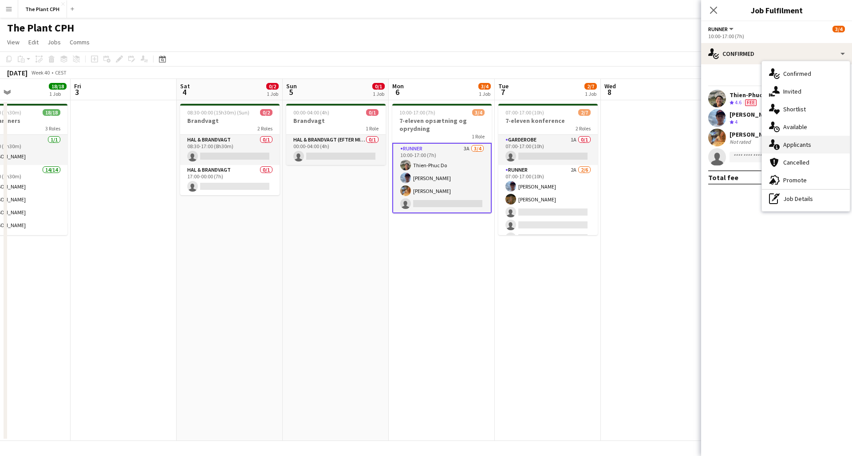
click at [786, 142] on span "Applicants" at bounding box center [798, 145] width 28 height 8
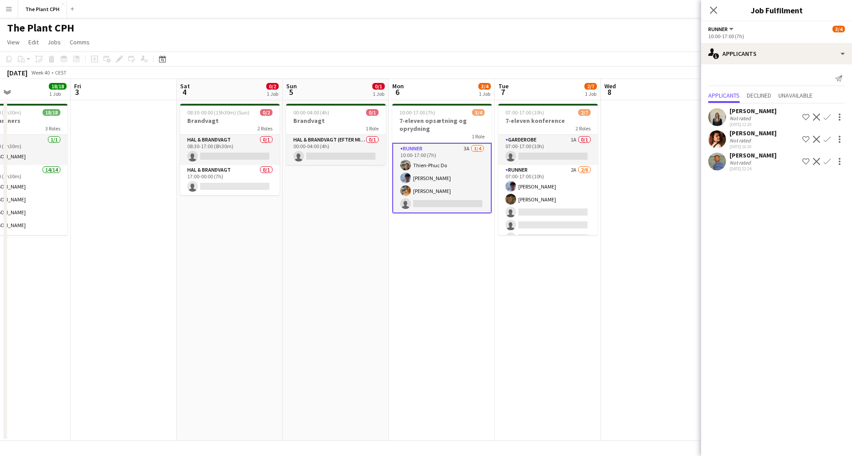
click at [721, 125] on app-user-avatar at bounding box center [717, 117] width 18 height 18
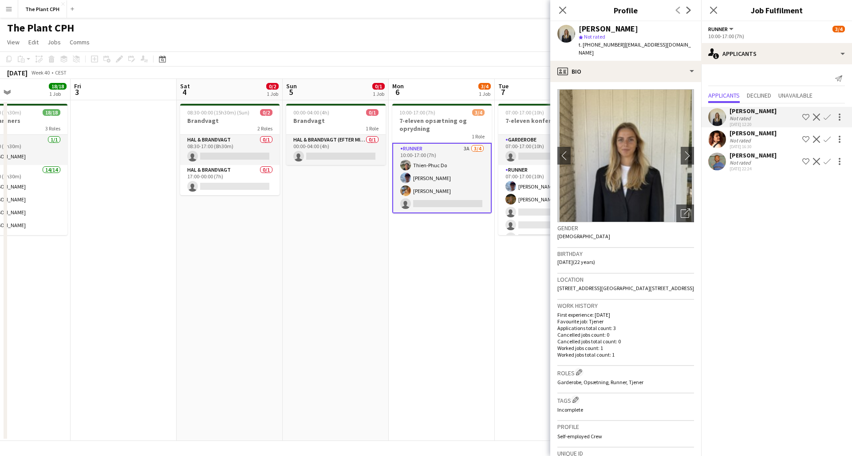
click at [721, 137] on app-user-avatar at bounding box center [717, 140] width 18 height 18
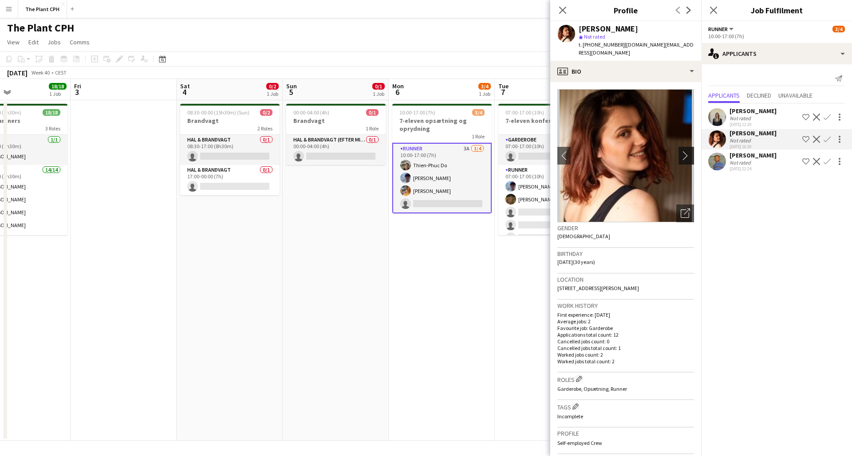
click at [690, 151] on app-icon "chevron-right" at bounding box center [688, 155] width 14 height 9
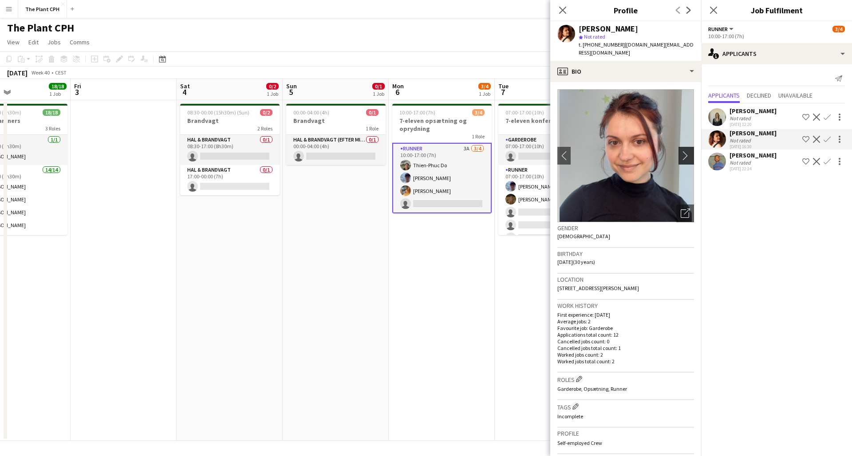
click at [689, 151] on app-icon "chevron-right" at bounding box center [688, 155] width 14 height 9
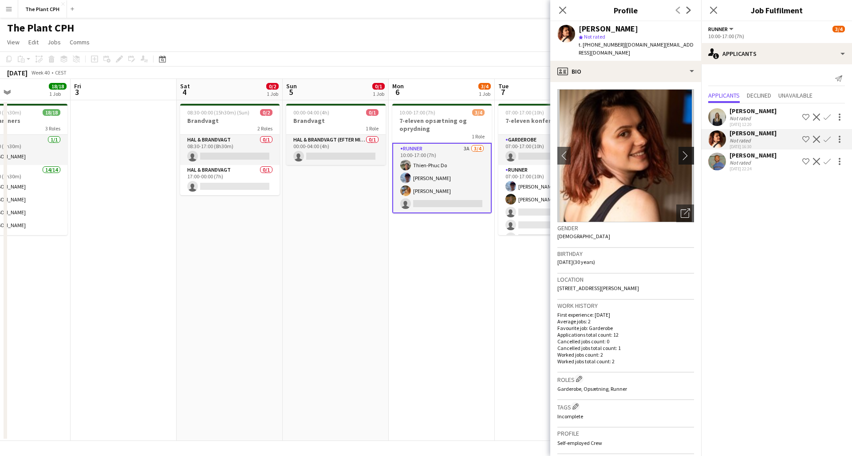
click at [689, 151] on app-icon "chevron-right" at bounding box center [688, 155] width 14 height 9
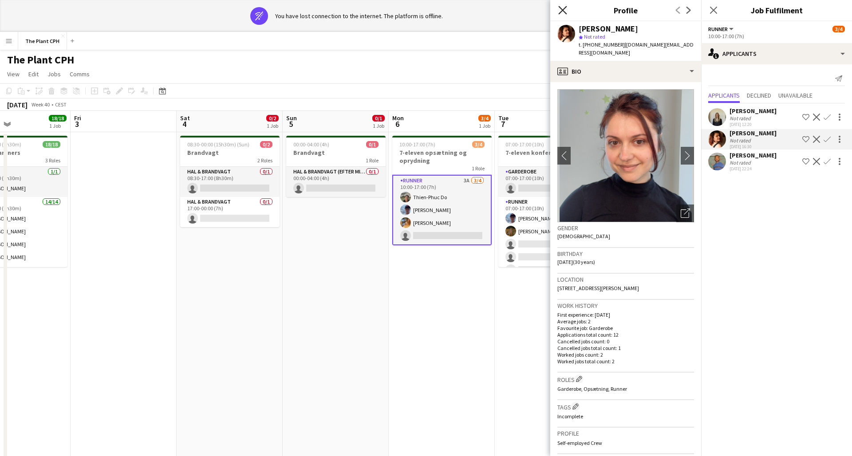
click at [562, 12] on icon at bounding box center [562, 10] width 8 height 8
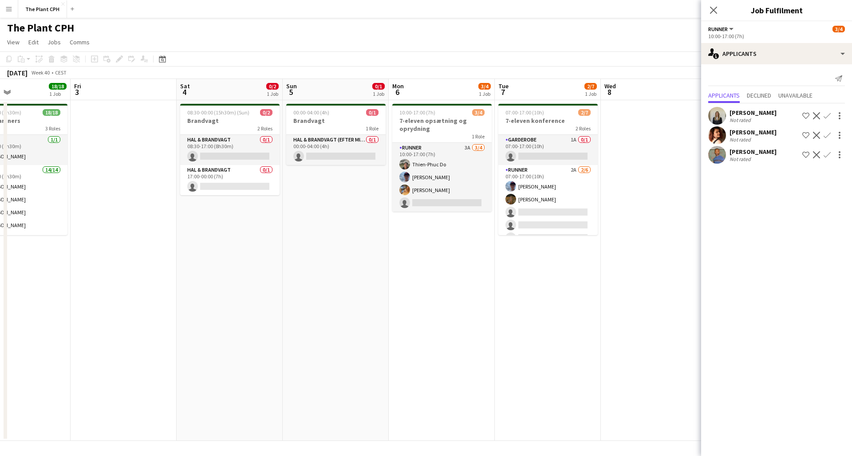
click at [713, 115] on app-user-avatar at bounding box center [717, 116] width 18 height 18
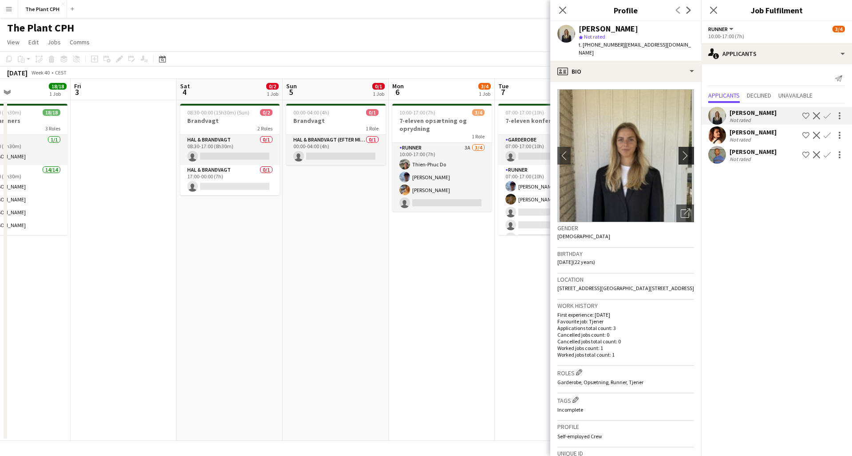
click at [691, 151] on app-icon "chevron-right" at bounding box center [688, 155] width 14 height 9
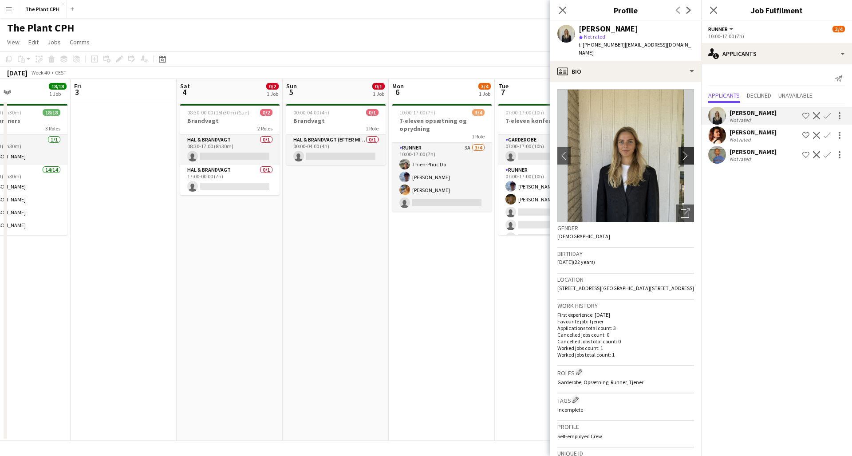
click at [687, 151] on app-icon "chevron-right" at bounding box center [688, 155] width 14 height 9
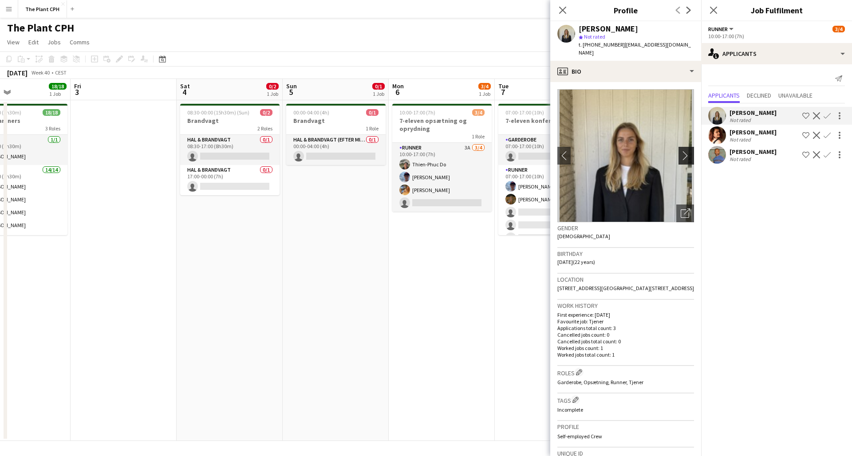
click at [687, 151] on app-icon "chevron-right" at bounding box center [688, 155] width 14 height 9
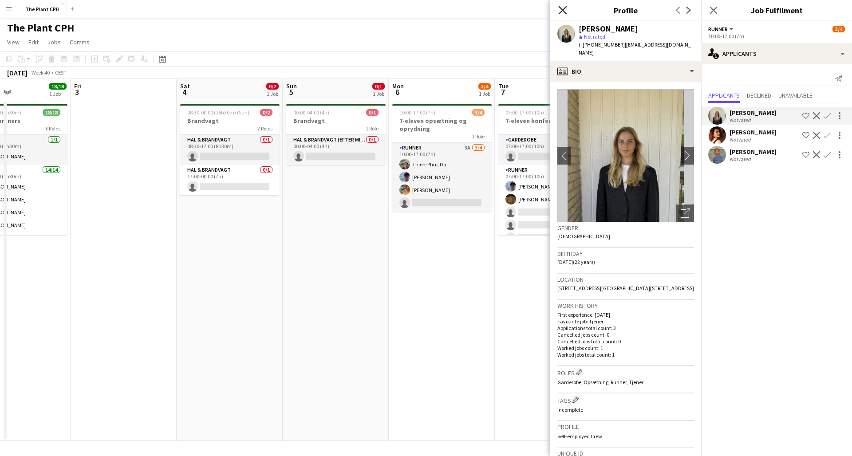
click at [564, 10] on icon at bounding box center [562, 10] width 8 height 8
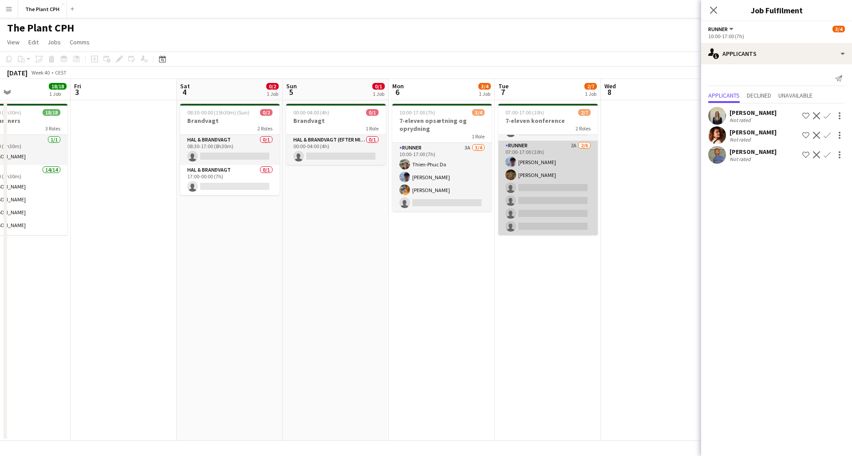
scroll to position [24, 0]
click at [569, 185] on app-card-role "Runner 2A 2/6 07:00-17:00 (10h) Noah Holst Krista Blanchez Farlov single-neutra…" at bounding box center [548, 188] width 99 height 95
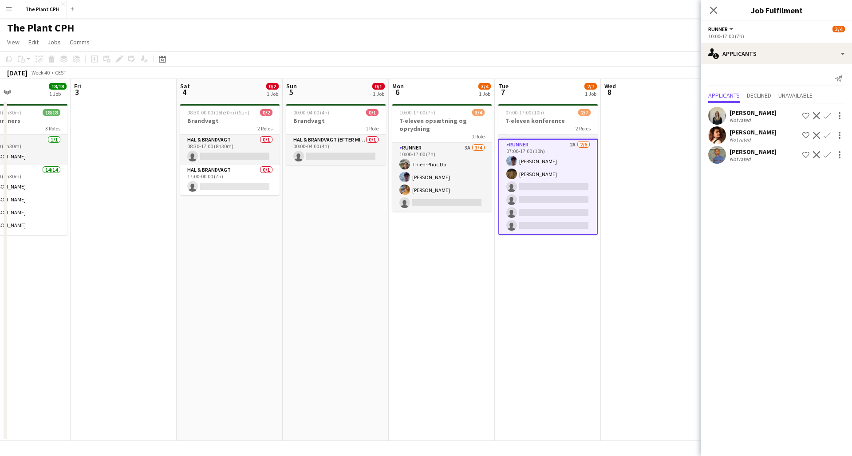
scroll to position [26, 0]
click at [824, 117] on app-icon "Confirm" at bounding box center [827, 115] width 7 height 7
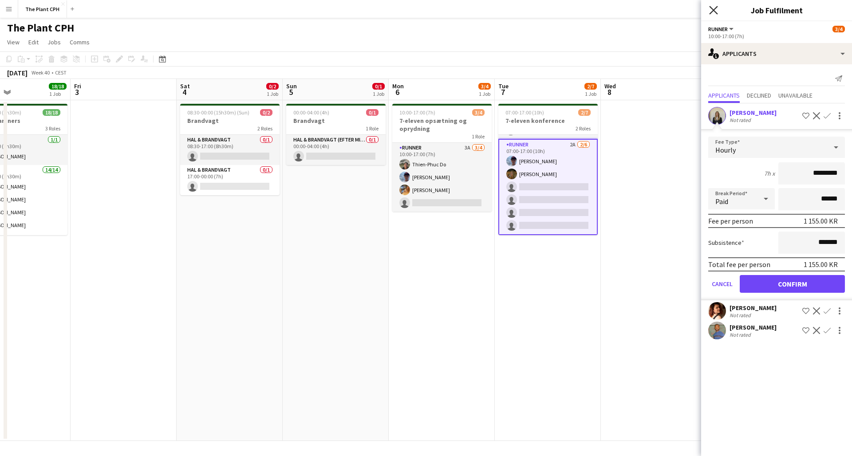
click at [716, 8] on icon at bounding box center [713, 10] width 8 height 8
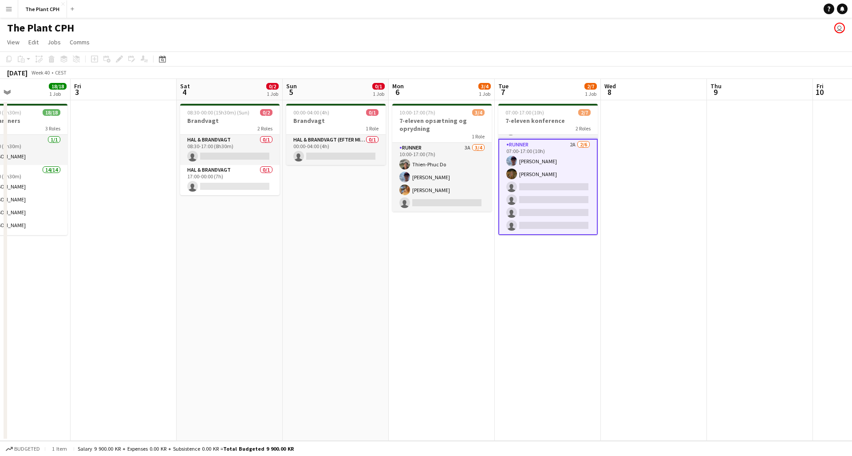
click at [633, 189] on app-date-cell at bounding box center [654, 270] width 106 height 341
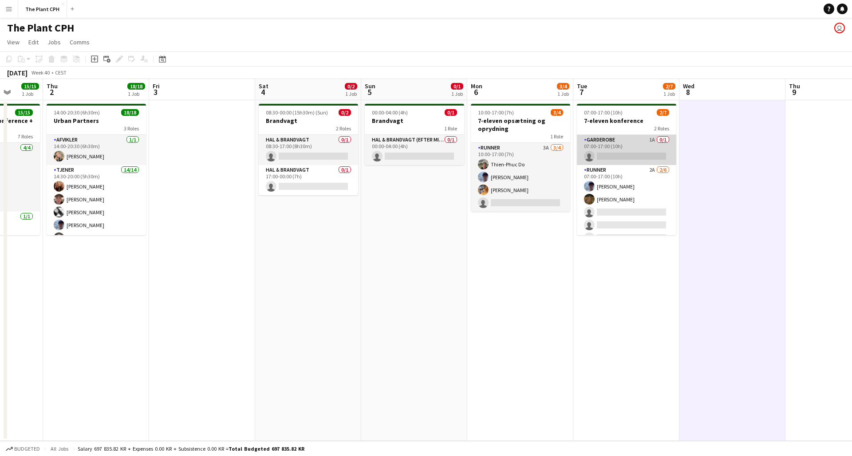
scroll to position [0, 274]
click at [616, 147] on app-card-role "Garderobe 1A 0/1 07:00-17:00 (10h) single-neutral-actions" at bounding box center [627, 150] width 99 height 30
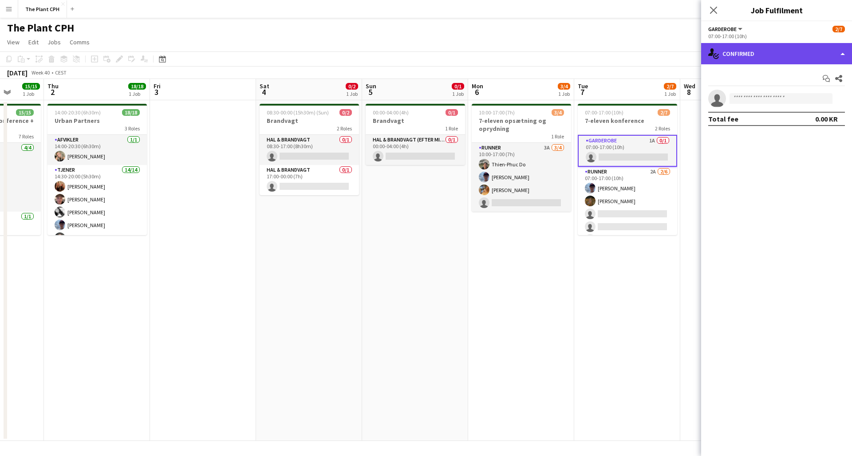
click at [744, 54] on div "single-neutral-actions-check-2 Confirmed" at bounding box center [776, 53] width 151 height 21
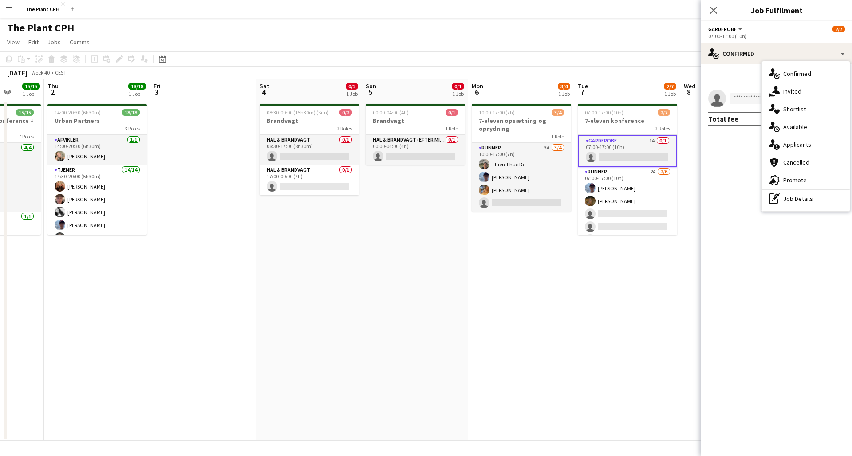
click at [790, 145] on span "Applicants" at bounding box center [798, 145] width 28 height 8
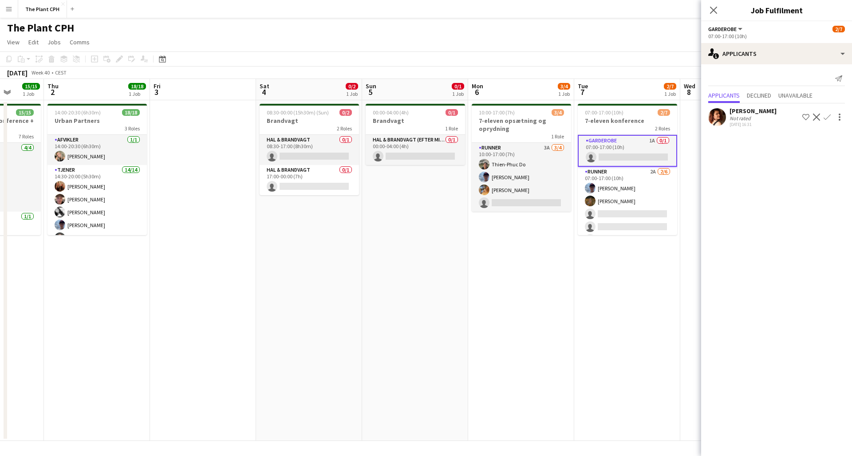
click at [713, 4] on div "Close pop-in" at bounding box center [713, 10] width 25 height 20
click at [713, 6] on icon "Close pop-in" at bounding box center [713, 10] width 8 height 8
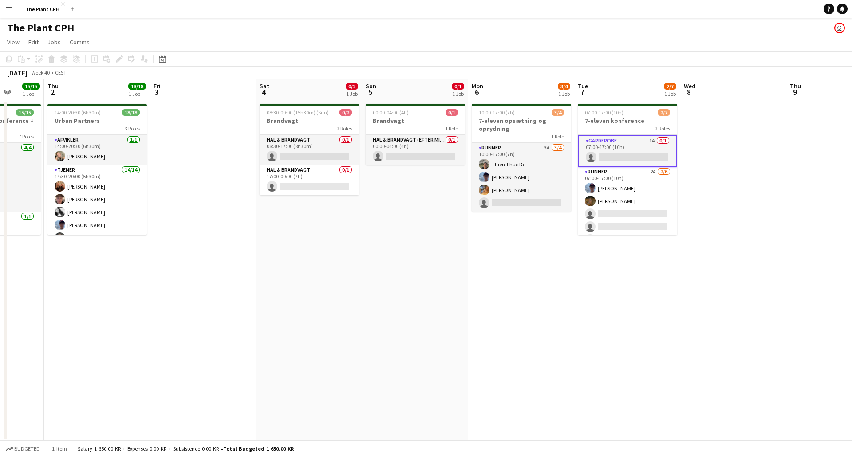
scroll to position [0, 0]
click at [310, 149] on app-card-role "Hal & brandvagt 0/1 08:30-17:00 (8h30m) single-neutral-actions" at bounding box center [309, 150] width 99 height 30
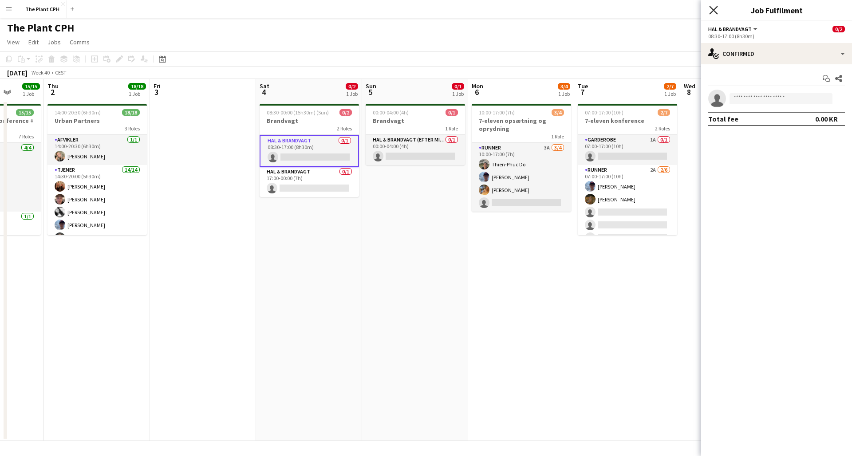
click at [715, 9] on icon at bounding box center [713, 10] width 8 height 8
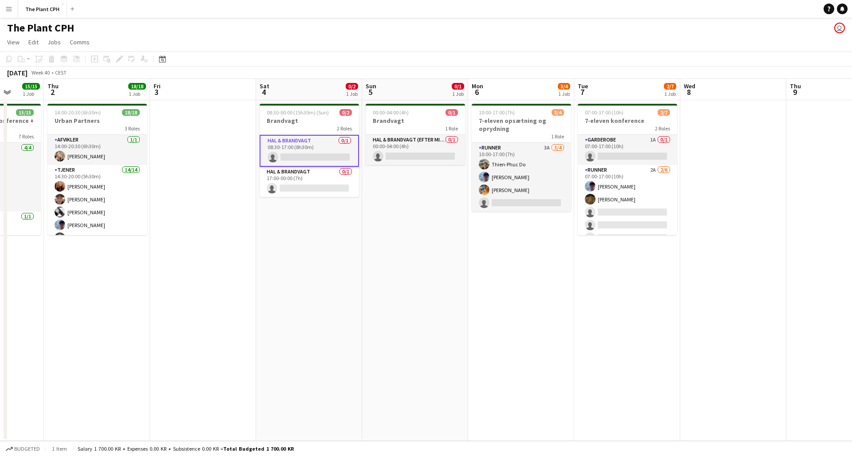
click at [292, 244] on app-date-cell "08:30-00:00 (15h30m) (Sun) 0/2 Brandvagt 2 Roles Hal & brandvagt 0/1 08:30-17:0…" at bounding box center [309, 270] width 106 height 341
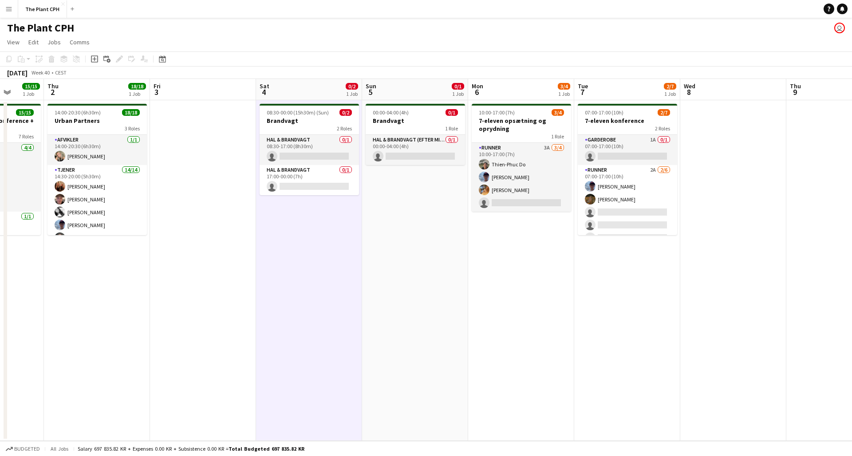
click at [396, 229] on app-date-cell "00:00-04:00 (4h) 0/1 Brandvagt 1 Role Hal & brandvagt (efter midnat) 0/1 00:00-…" at bounding box center [415, 270] width 106 height 341
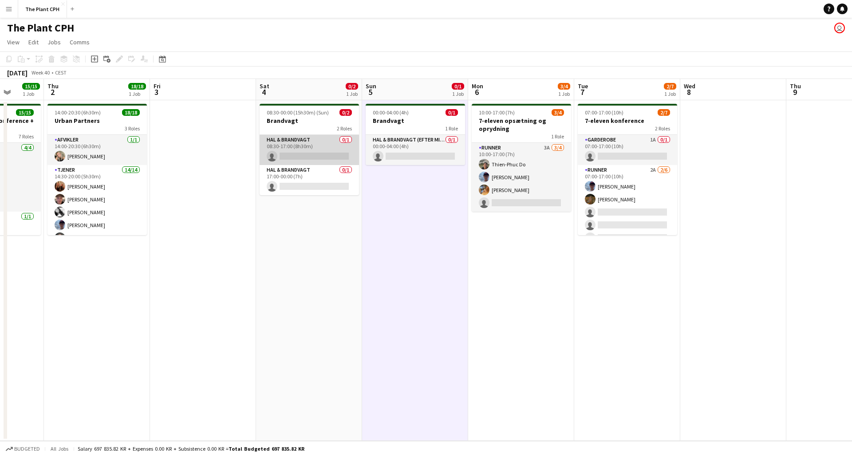
click at [305, 154] on app-card-role "Hal & brandvagt 0/1 08:30-17:00 (8h30m) single-neutral-actions" at bounding box center [309, 150] width 99 height 30
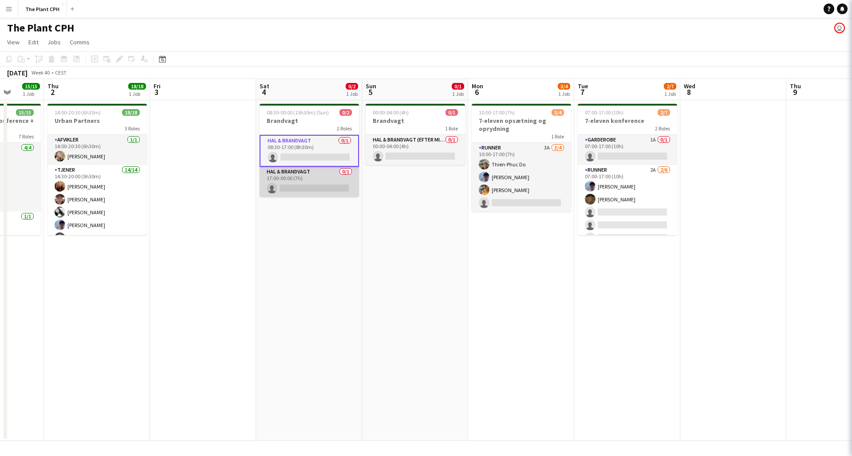
scroll to position [0, 273]
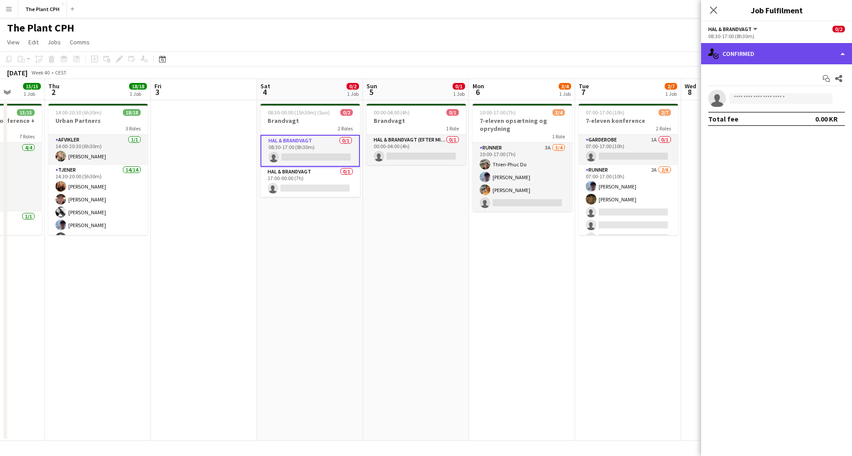
click at [767, 63] on div "single-neutral-actions-check-2 Confirmed" at bounding box center [776, 53] width 151 height 21
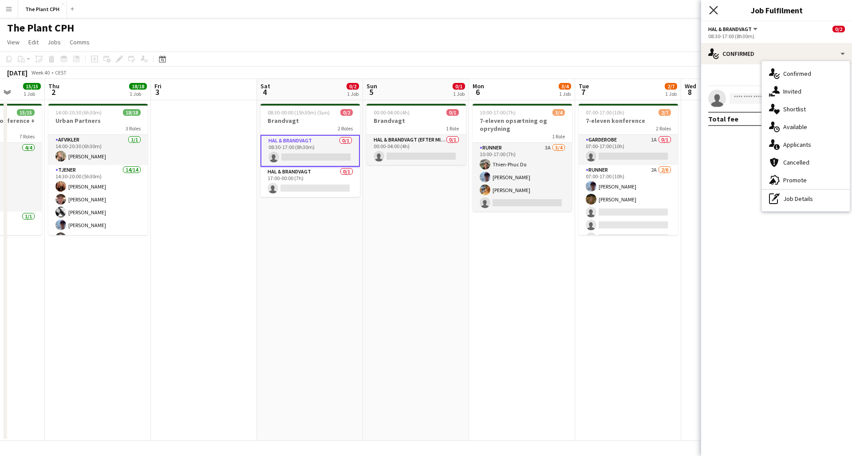
click at [713, 14] on icon "Close pop-in" at bounding box center [713, 10] width 8 height 8
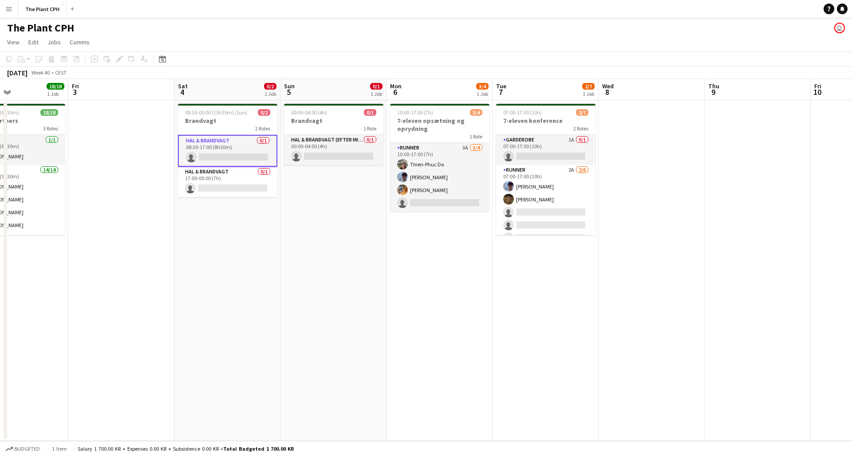
scroll to position [0, 357]
click at [332, 140] on app-card-role "Hal & brandvagt (efter midnat) 0/1 00:00-04:00 (4h) single-neutral-actions" at bounding box center [332, 150] width 99 height 30
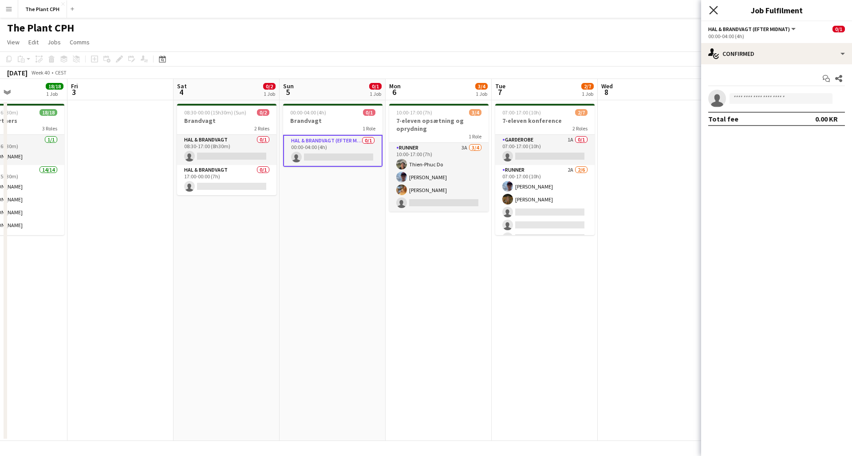
click at [712, 12] on icon at bounding box center [713, 10] width 8 height 8
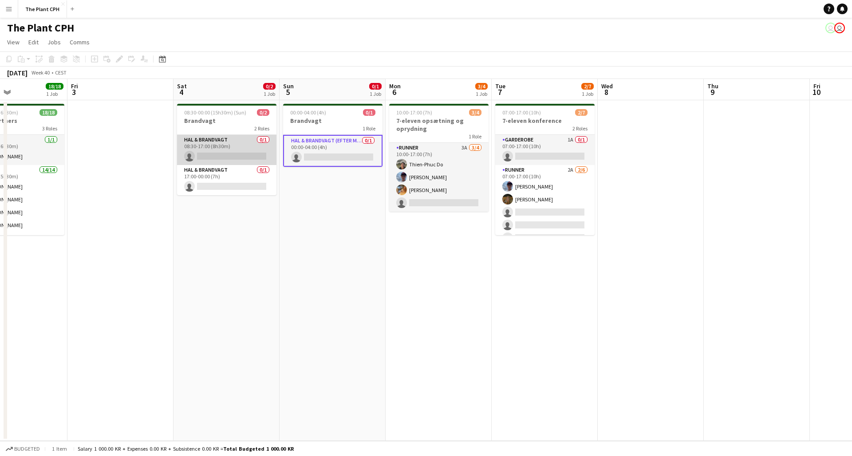
click at [241, 149] on app-card-role "Hal & brandvagt 0/1 08:30-17:00 (8h30m) single-neutral-actions" at bounding box center [226, 150] width 99 height 30
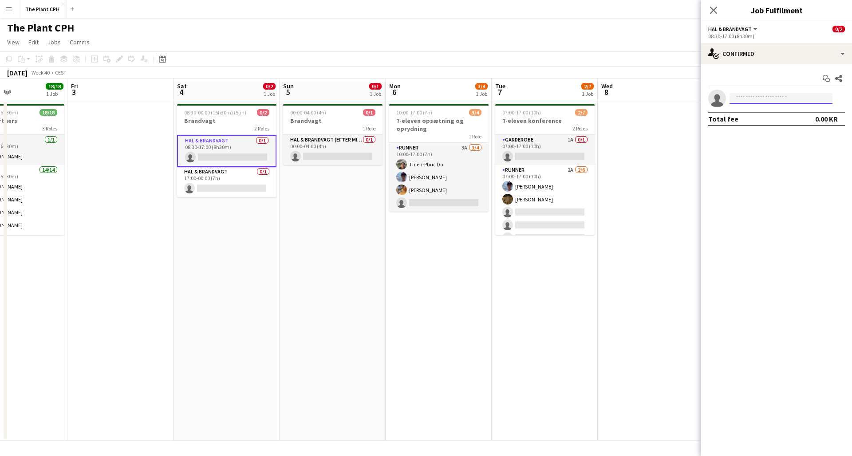
click at [773, 95] on input at bounding box center [781, 98] width 103 height 11
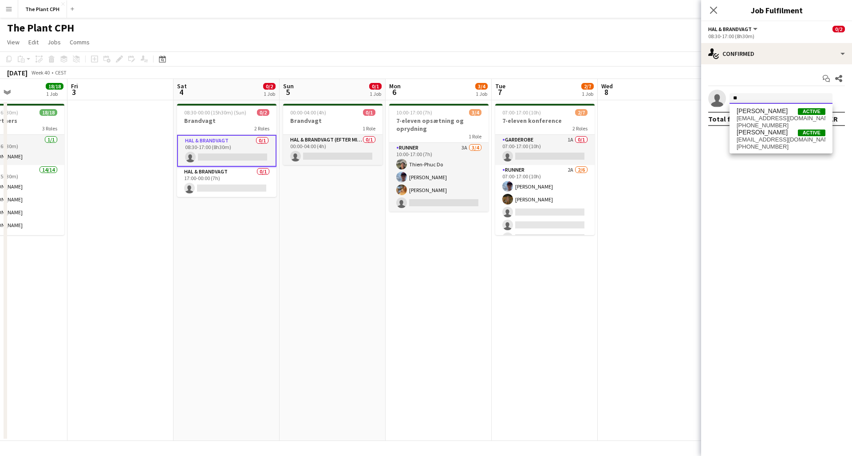
type input "*"
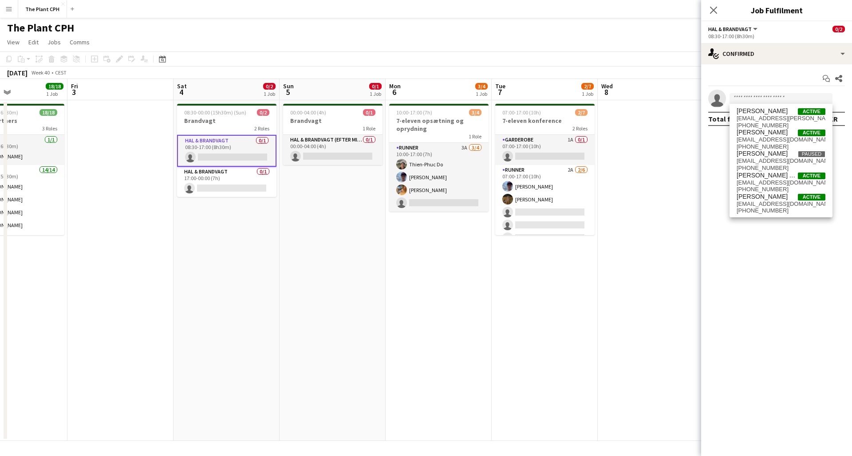
click at [692, 291] on app-date-cell at bounding box center [651, 270] width 106 height 341
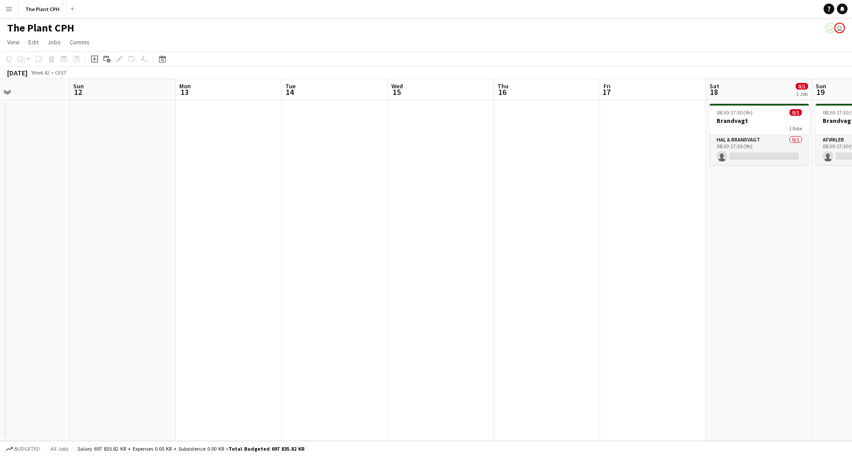
scroll to position [0, 284]
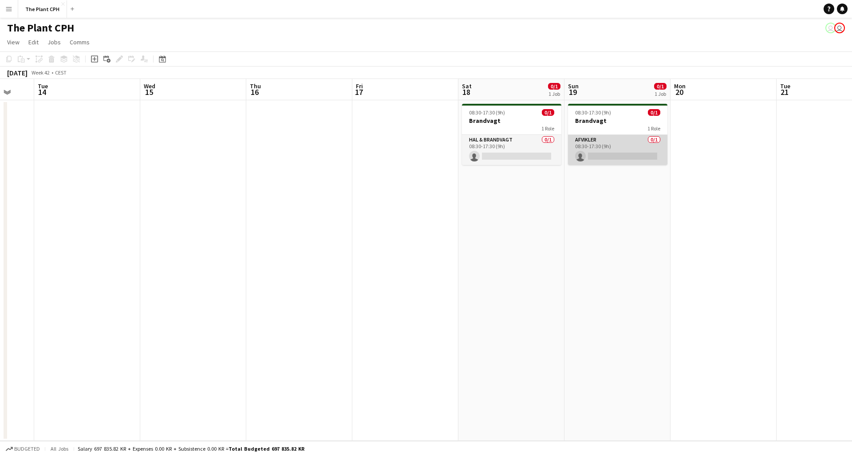
click at [596, 142] on app-card-role "Afvikler 0/1 08:30-17:30 (9h) single-neutral-actions" at bounding box center [617, 150] width 99 height 30
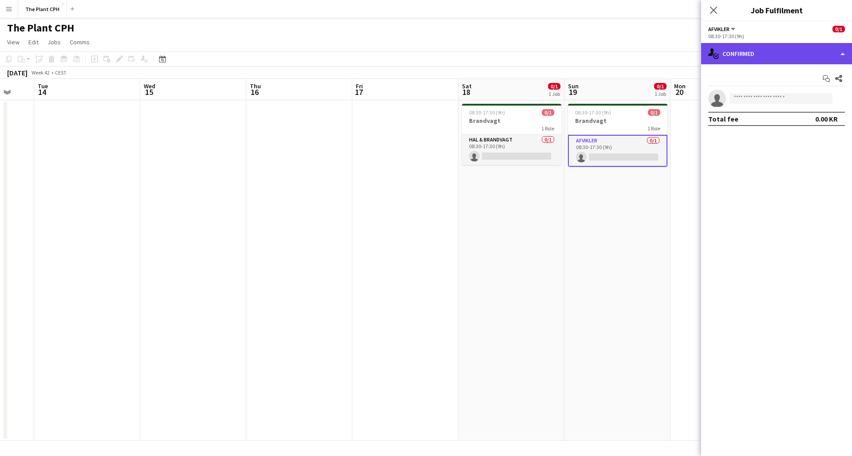
click at [764, 53] on div "single-neutral-actions-check-2 Confirmed" at bounding box center [776, 53] width 151 height 21
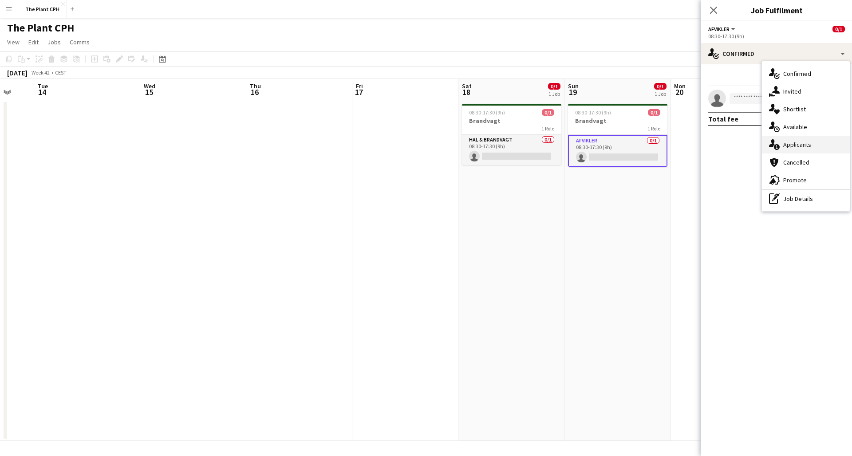
click at [801, 151] on div "single-neutral-actions-information Applicants" at bounding box center [806, 145] width 88 height 18
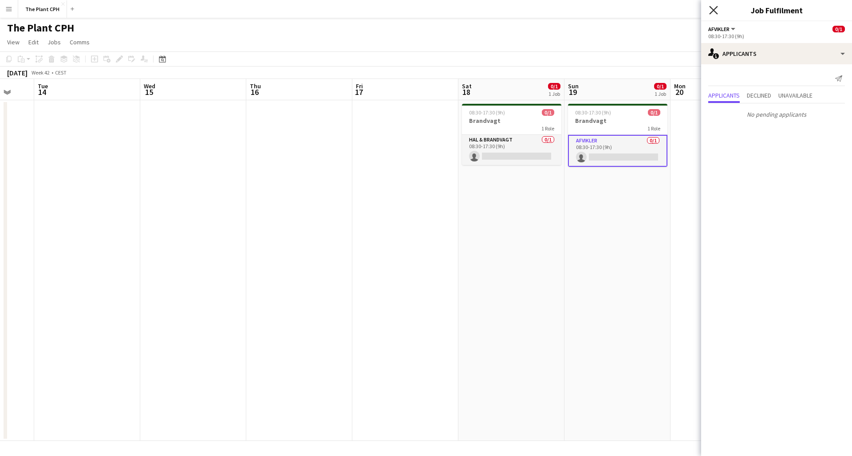
click at [712, 11] on icon "Close pop-in" at bounding box center [713, 10] width 8 height 8
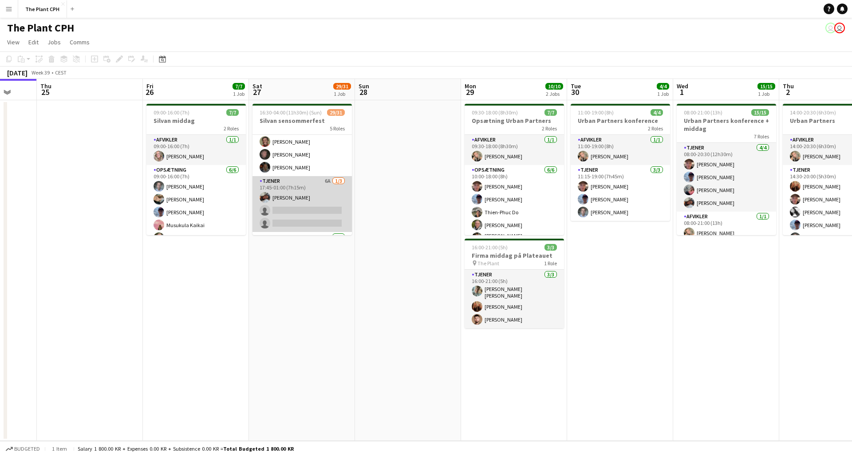
scroll to position [308, 0]
click at [297, 187] on app-card-role "Tjener 6A 1/3 17:45-01:00 (7h15m) Asta Olsen single-neutral-actions single-neut…" at bounding box center [302, 191] width 99 height 56
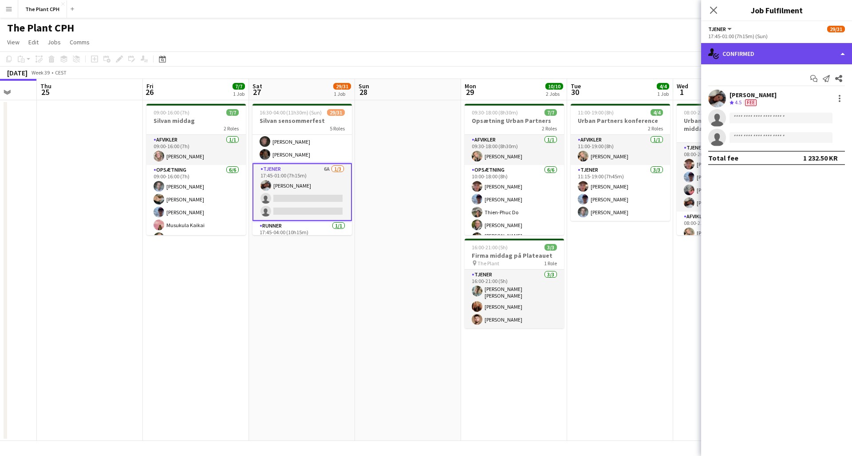
click at [759, 58] on div "single-neutral-actions-check-2 Confirmed" at bounding box center [776, 53] width 151 height 21
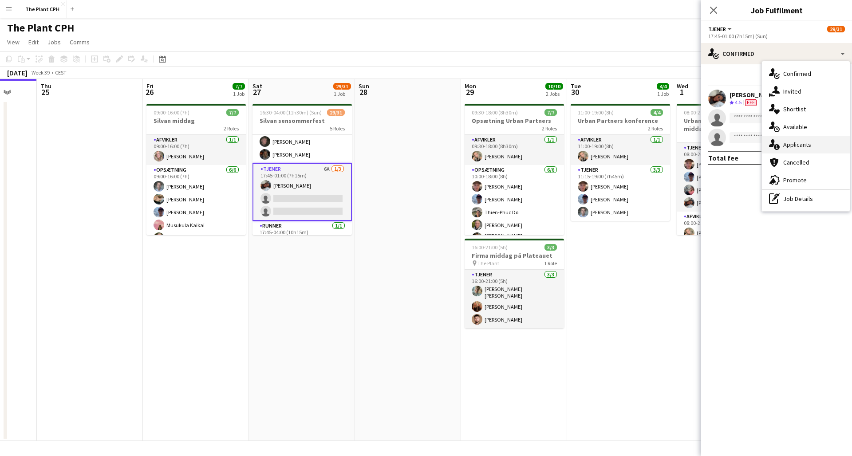
click at [792, 142] on span "Applicants" at bounding box center [798, 145] width 28 height 8
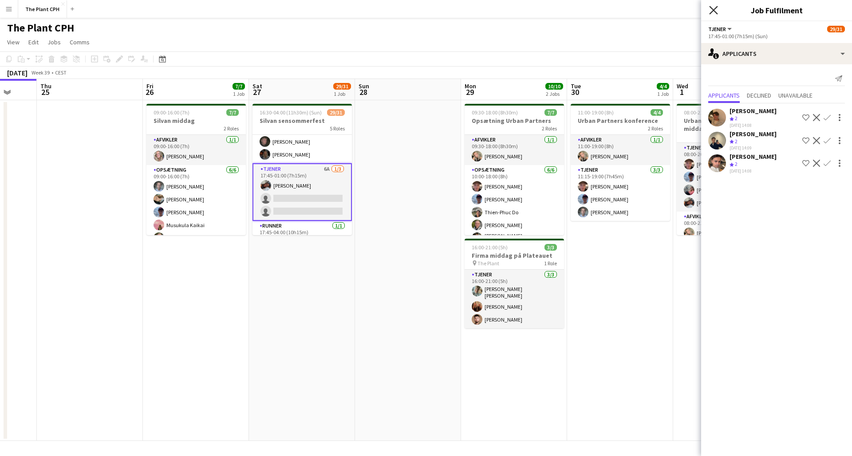
click at [712, 10] on icon "Close pop-in" at bounding box center [713, 10] width 8 height 8
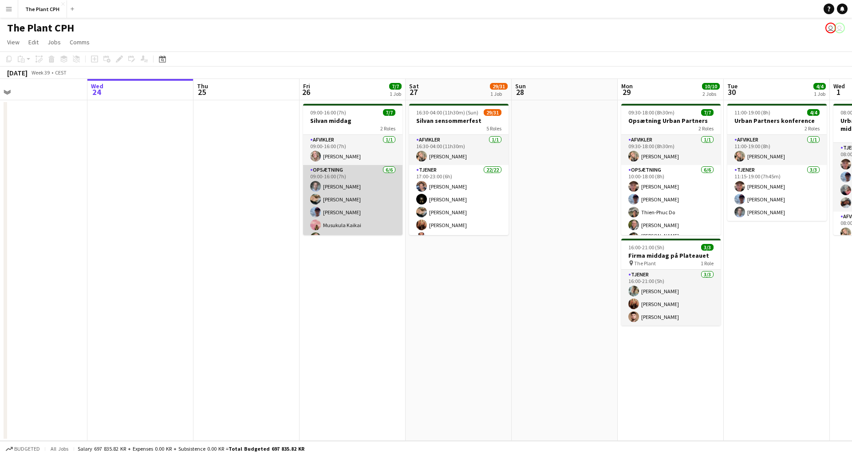
scroll to position [0, 240]
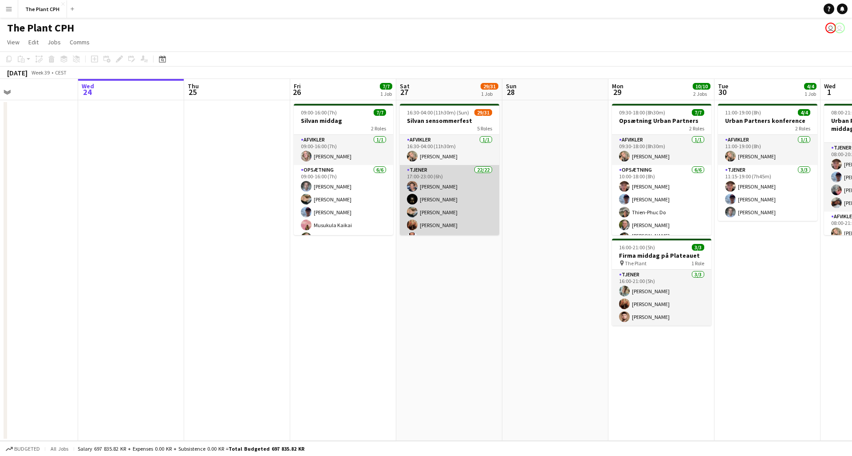
click at [457, 192] on app-card-role "Tjener 22/22 17:00-23:00 (6h) [PERSON_NAME] [PERSON_NAME] [PERSON_NAME] [PERSON…" at bounding box center [449, 315] width 99 height 301
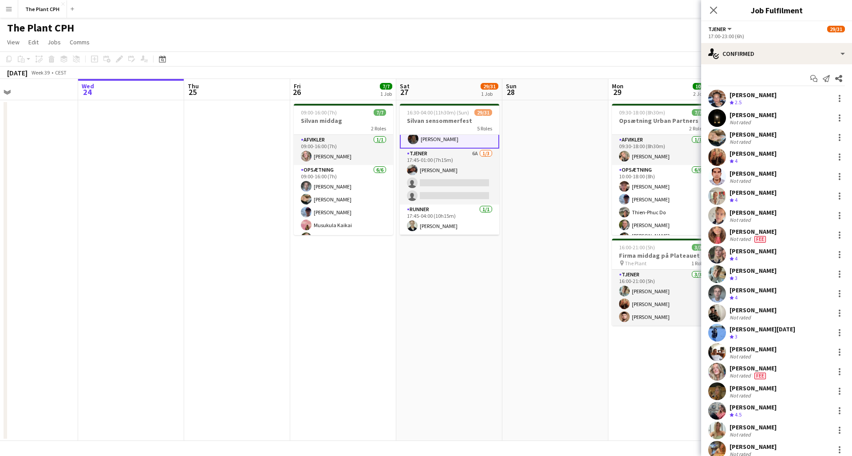
scroll to position [317, 0]
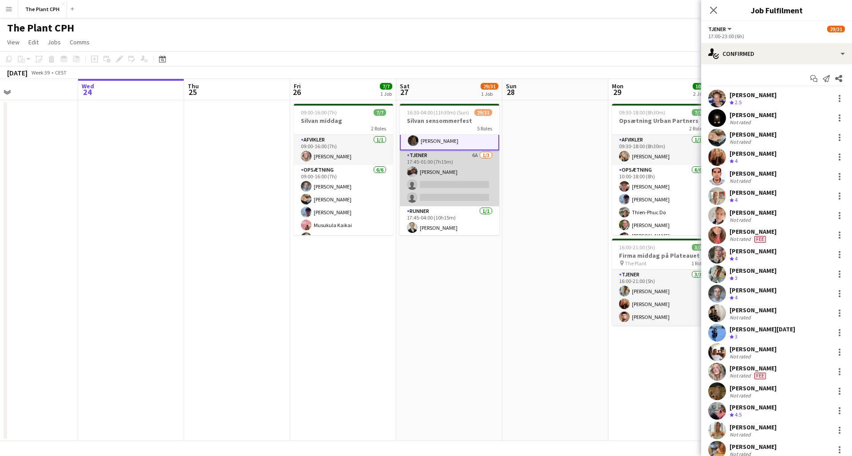
click at [456, 190] on app-card-role "Tjener 6A [DATE] 17:45-01:00 (7h15m) [PERSON_NAME] single-neutral-actions singl…" at bounding box center [449, 178] width 99 height 56
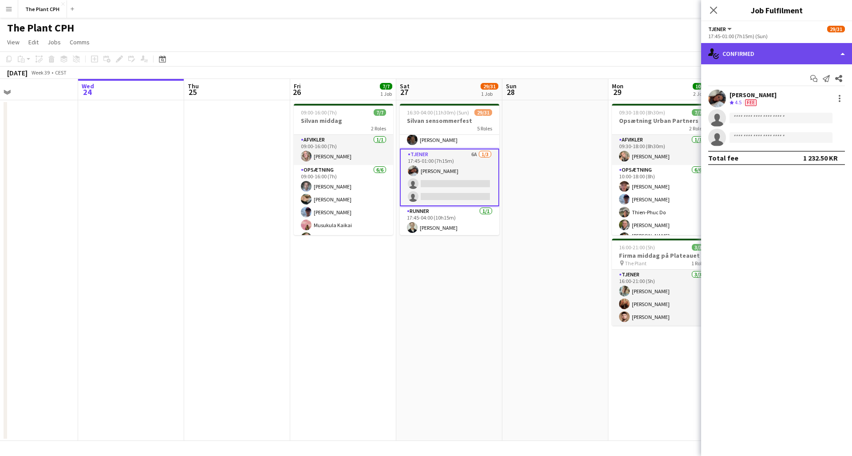
click at [777, 60] on div "single-neutral-actions-check-2 Confirmed" at bounding box center [776, 53] width 151 height 21
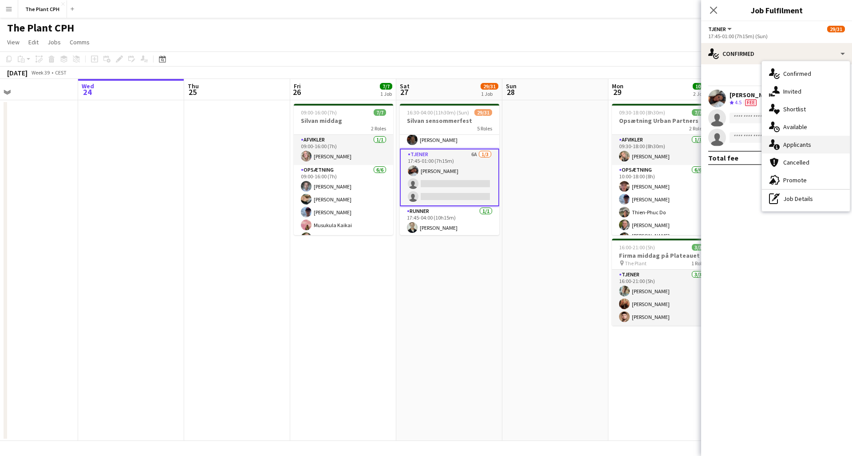
click at [791, 142] on span "Applicants" at bounding box center [798, 145] width 28 height 8
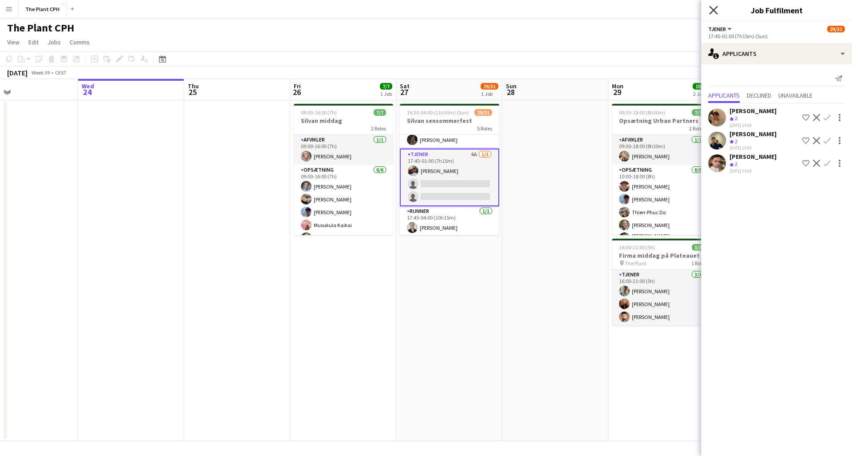
click at [714, 10] on icon at bounding box center [713, 10] width 8 height 8
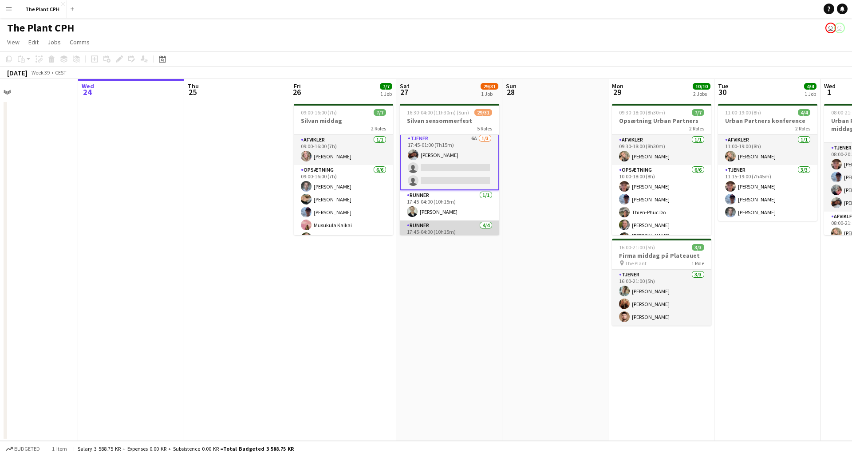
scroll to position [329, 0]
click at [439, 179] on app-card-role "Tjener 6A [DATE] 17:45-01:00 (7h15m) [PERSON_NAME] single-neutral-actions singl…" at bounding box center [449, 165] width 99 height 58
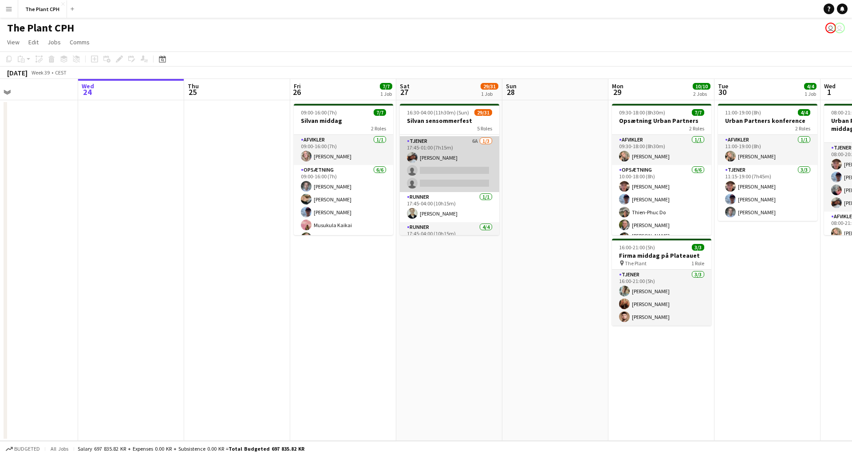
click at [479, 158] on app-card-role "Tjener 6A [DATE] 17:45-01:00 (7h15m) [PERSON_NAME] single-neutral-actions singl…" at bounding box center [449, 164] width 99 height 56
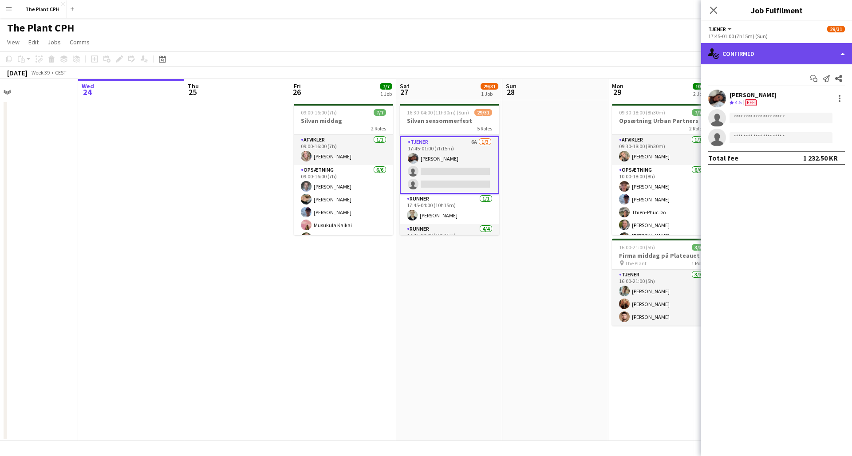
click at [756, 55] on div "single-neutral-actions-check-2 Confirmed" at bounding box center [776, 53] width 151 height 21
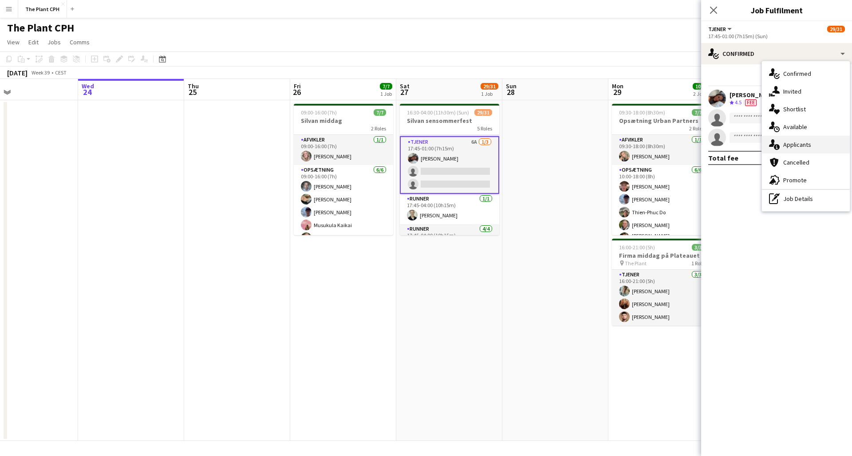
click at [802, 141] on span "Applicants" at bounding box center [798, 145] width 28 height 8
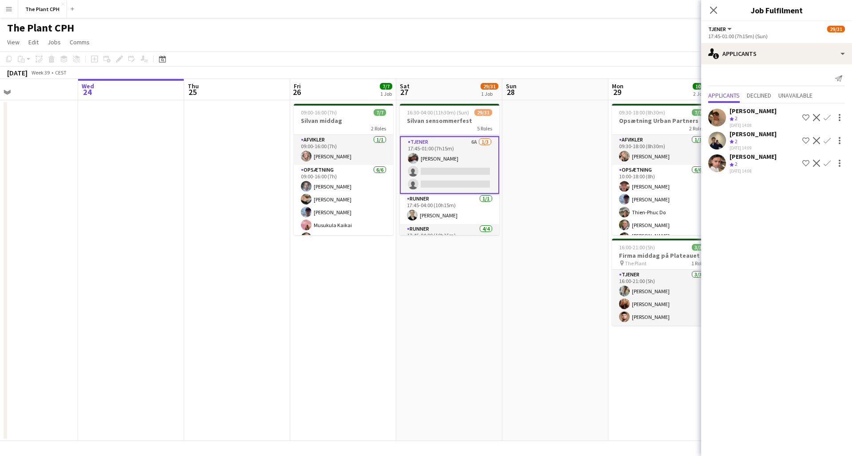
click at [720, 142] on app-user-avatar at bounding box center [717, 141] width 18 height 18
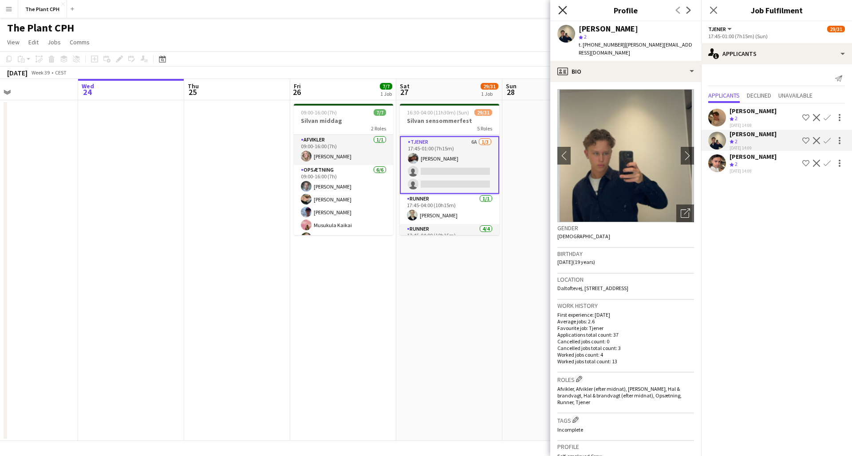
click at [565, 11] on icon "Close pop-in" at bounding box center [562, 10] width 8 height 8
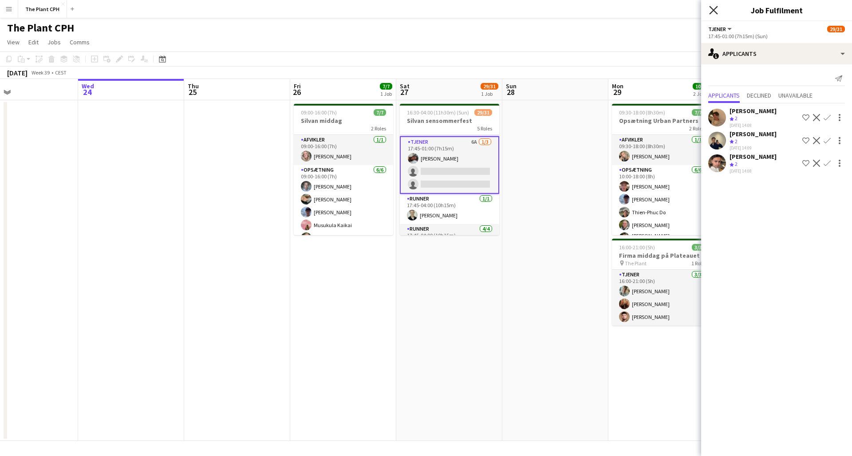
click at [712, 12] on icon "Close pop-in" at bounding box center [713, 10] width 8 height 8
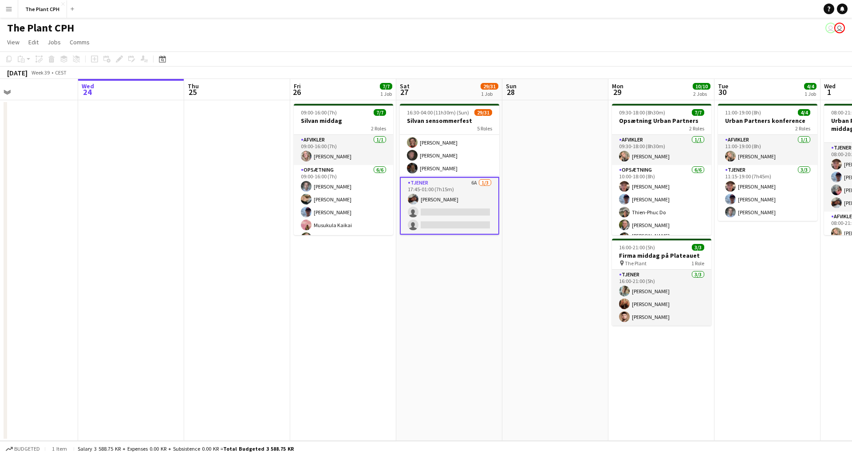
scroll to position [288, 0]
click at [451, 284] on app-date-cell "16:30-04:00 (11h30m) (Sun) 29/31 Silvan sensommerfest 5 Roles Afvikler 1/1 16:3…" at bounding box center [449, 270] width 106 height 341
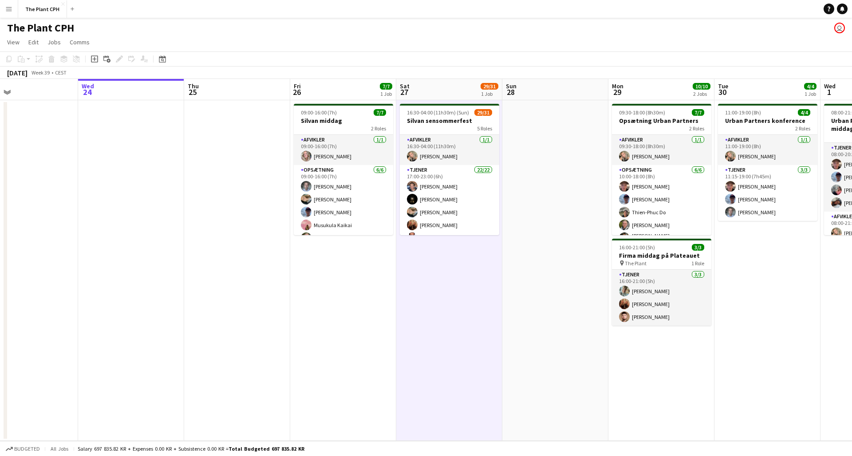
scroll to position [0, 0]
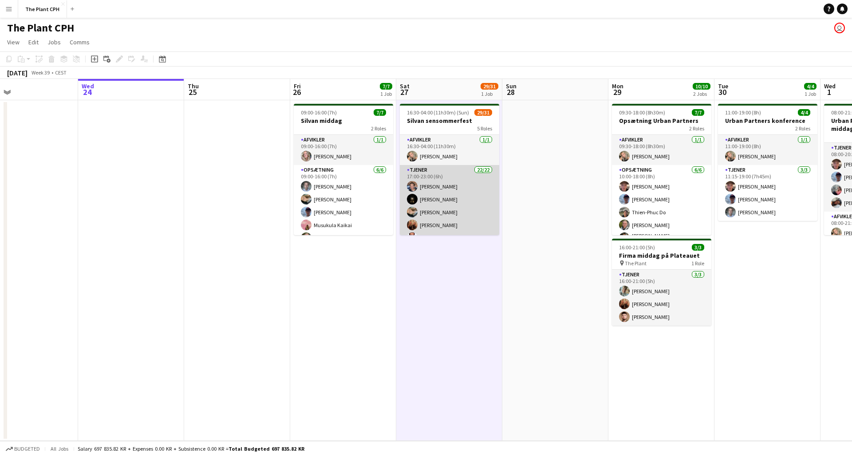
click at [494, 222] on app-card-role "Tjener 22/22 17:00-23:00 (6h) [PERSON_NAME] [PERSON_NAME] [PERSON_NAME] [PERSON…" at bounding box center [449, 315] width 99 height 301
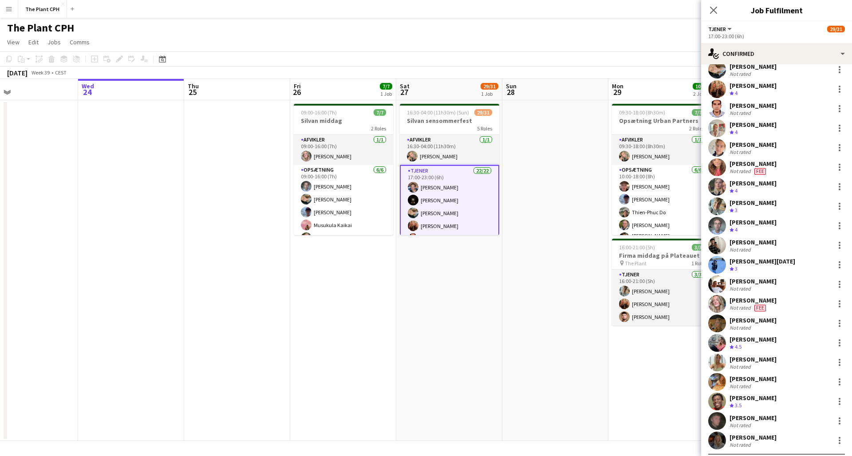
scroll to position [63, 0]
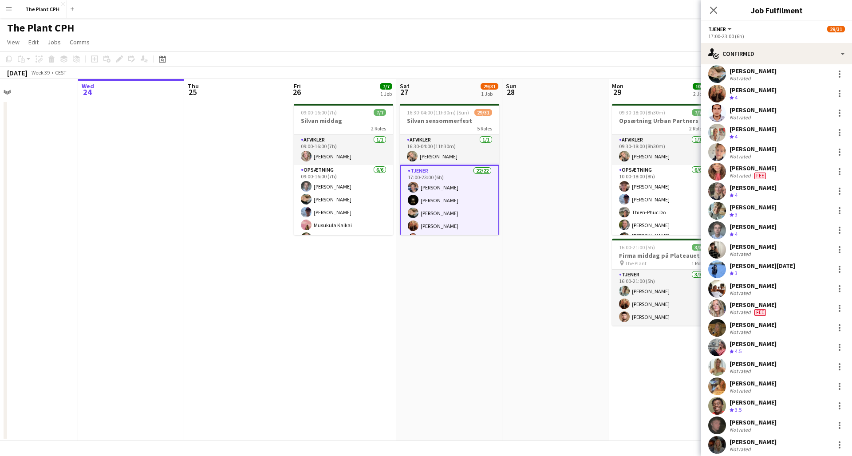
click at [719, 288] on app-user-avatar at bounding box center [717, 289] width 18 height 18
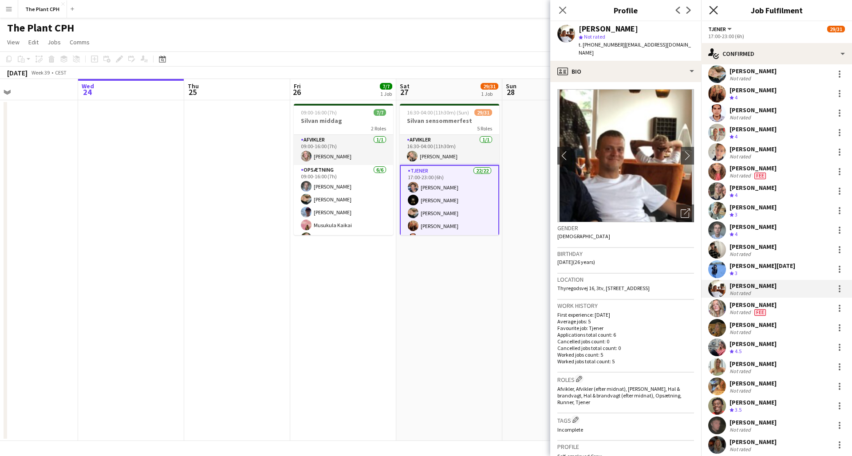
click at [712, 7] on icon "Close pop-in" at bounding box center [713, 10] width 8 height 8
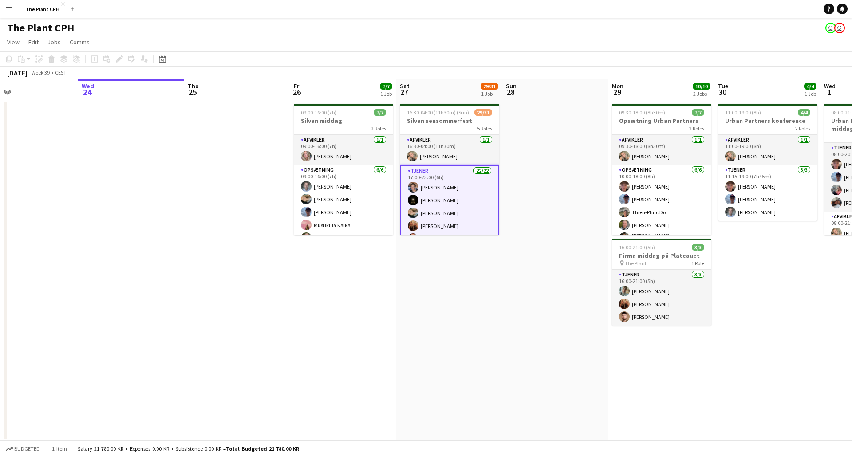
click at [421, 206] on app-card-role "Tjener 22/22 17:00-23:00 (6h) Marius Kofod Ehler Amir Akrami Amber Hansen Laura…" at bounding box center [449, 316] width 99 height 302
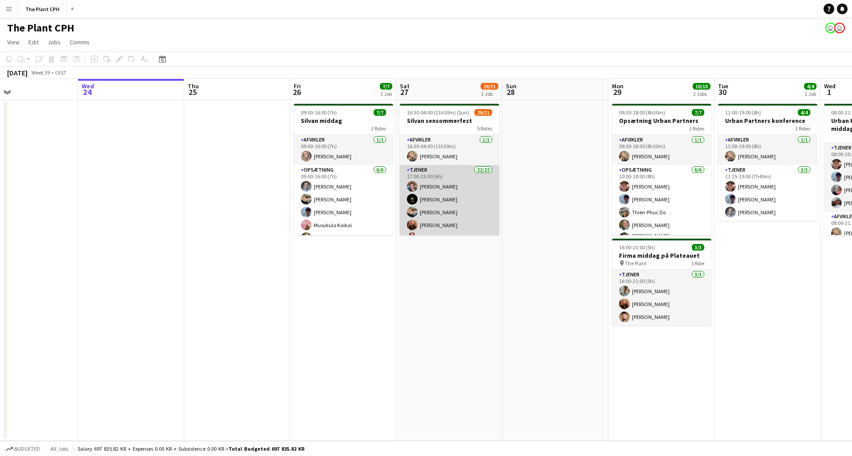
click at [471, 196] on app-card-role "Tjener 22/22 17:00-23:00 (6h) Marius Kofod Ehler Amir Akrami Amber Hansen Laura…" at bounding box center [449, 315] width 99 height 301
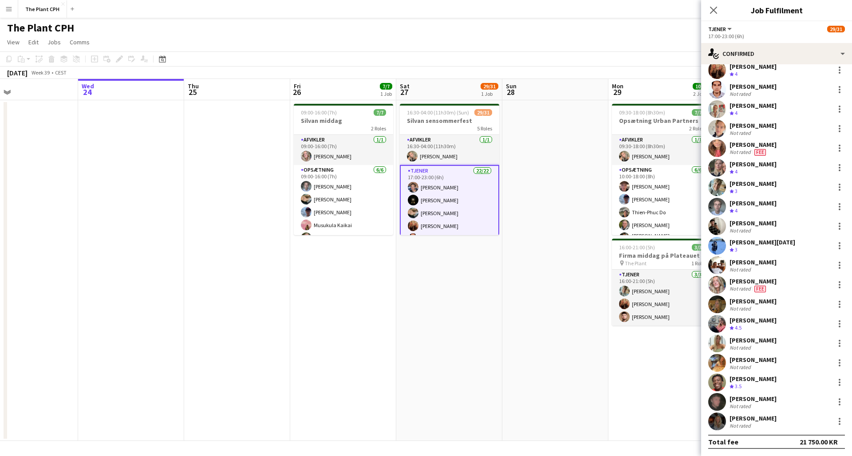
scroll to position [87, 0]
click at [713, 9] on icon "Close pop-in" at bounding box center [713, 10] width 8 height 8
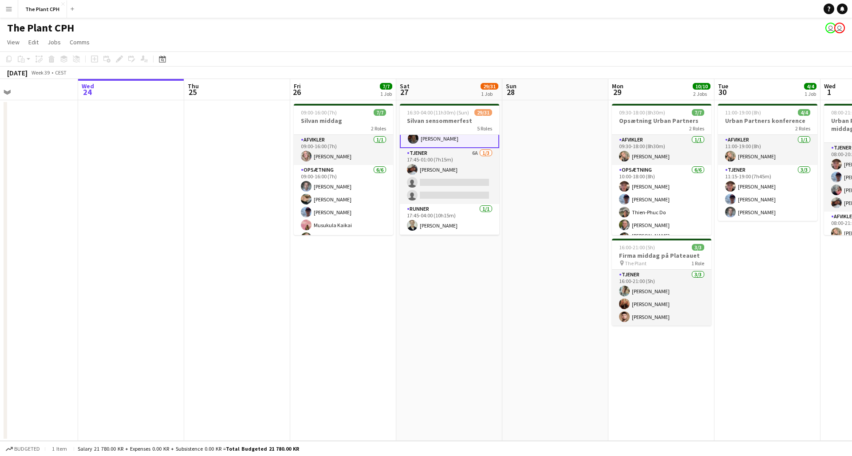
scroll to position [326, 0]
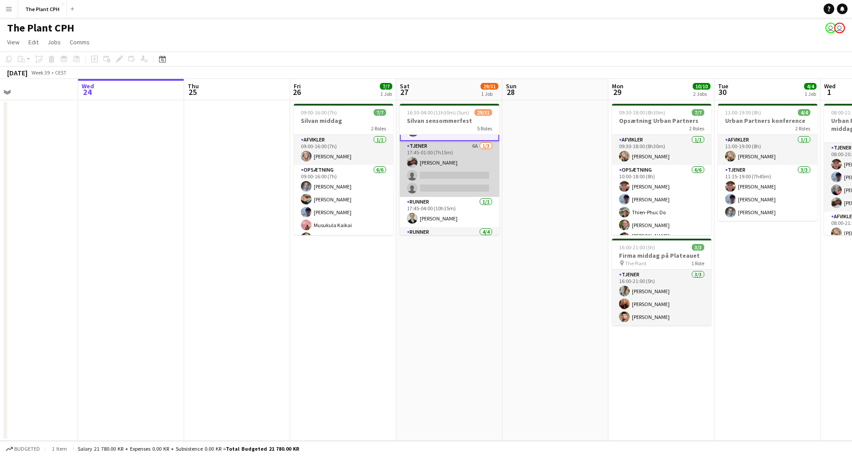
click at [443, 182] on app-card-role "Tjener 6A 1/3 17:45-01:00 (7h15m) Asta Olsen single-neutral-actions single-neut…" at bounding box center [449, 169] width 99 height 56
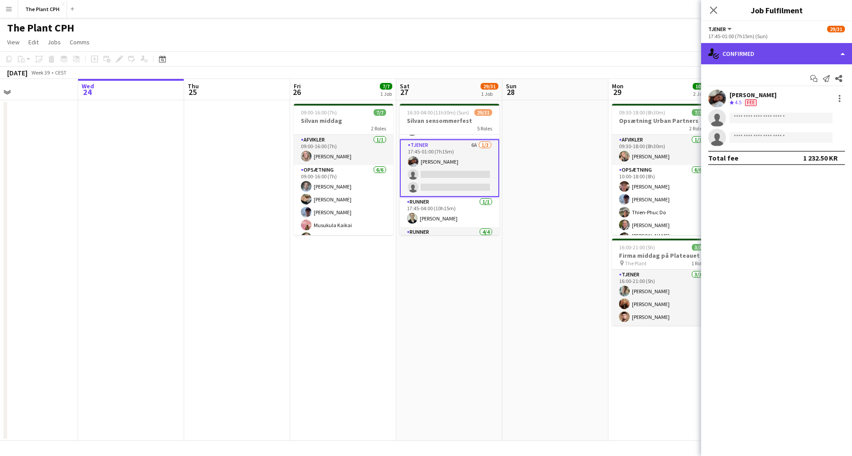
click at [793, 57] on div "single-neutral-actions-check-2 Confirmed" at bounding box center [776, 53] width 151 height 21
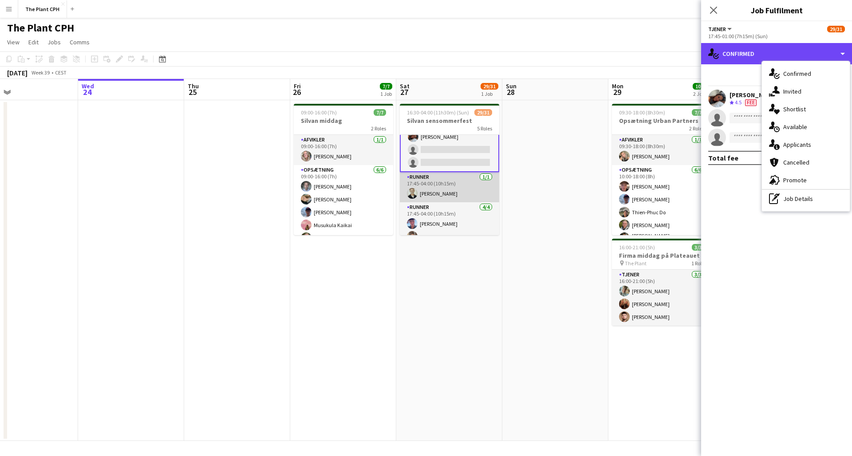
scroll to position [346, 0]
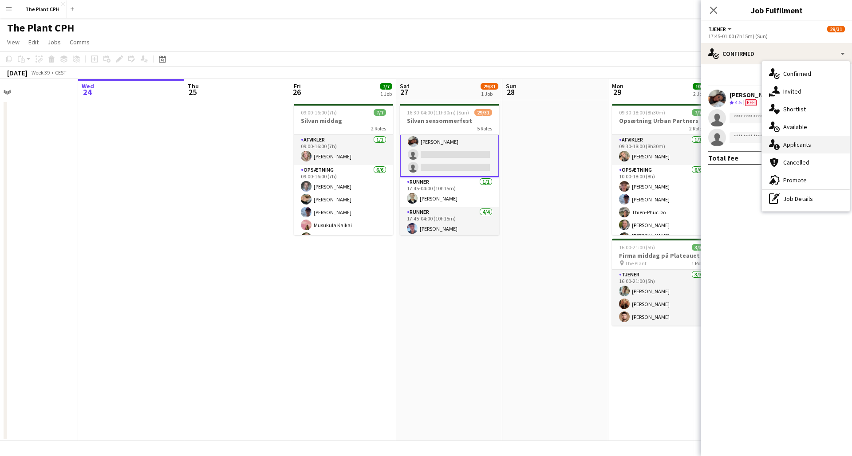
click at [789, 139] on div "single-neutral-actions-information Applicants" at bounding box center [806, 145] width 88 height 18
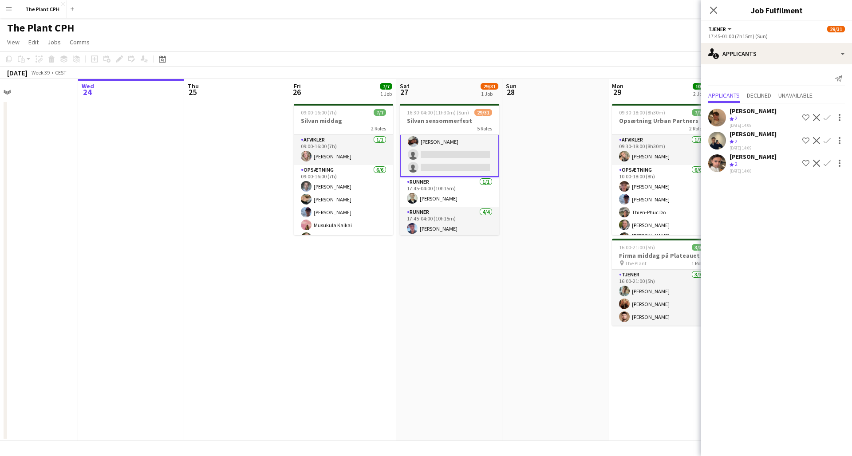
click at [828, 116] on app-icon "Confirm" at bounding box center [827, 117] width 7 height 7
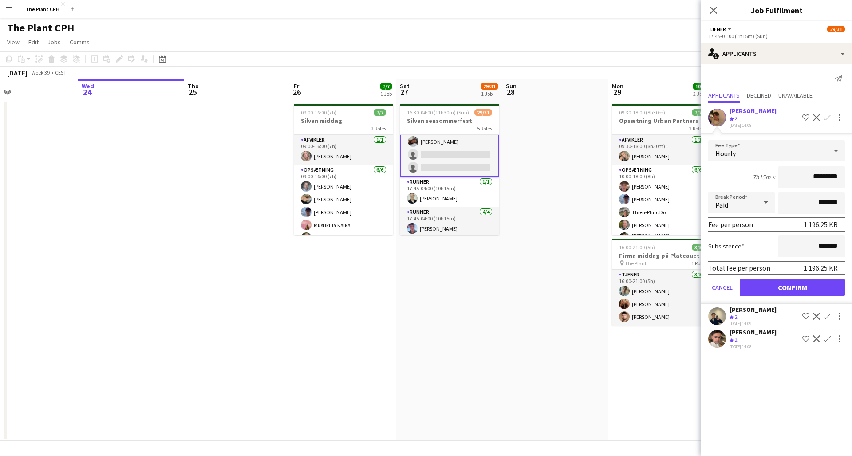
click at [802, 282] on button "Confirm" at bounding box center [792, 288] width 105 height 18
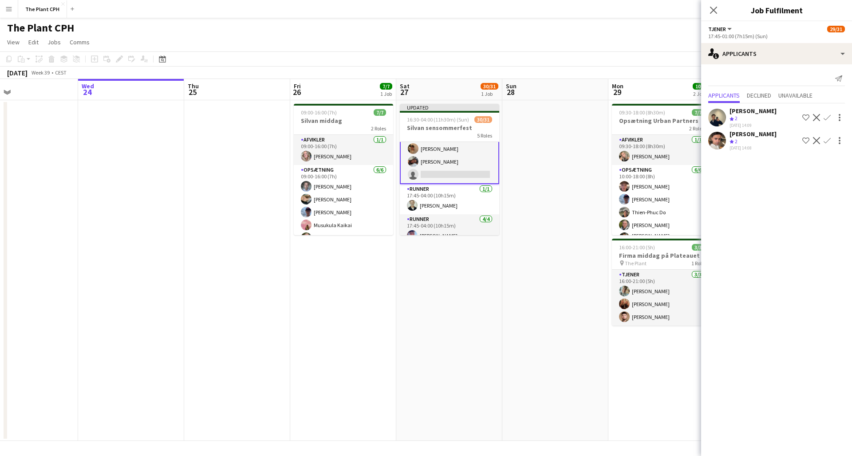
click at [824, 142] on app-icon "Confirm" at bounding box center [827, 140] width 7 height 7
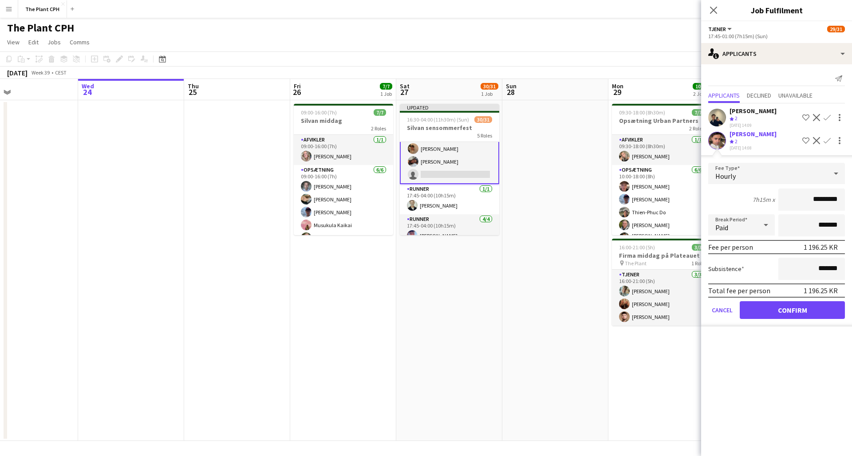
click at [807, 310] on button "Confirm" at bounding box center [792, 310] width 105 height 18
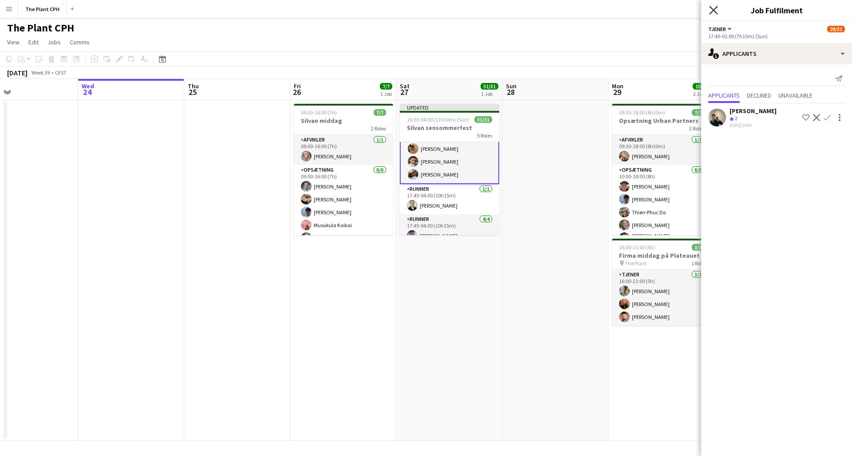
click at [716, 14] on icon "Close pop-in" at bounding box center [713, 10] width 8 height 8
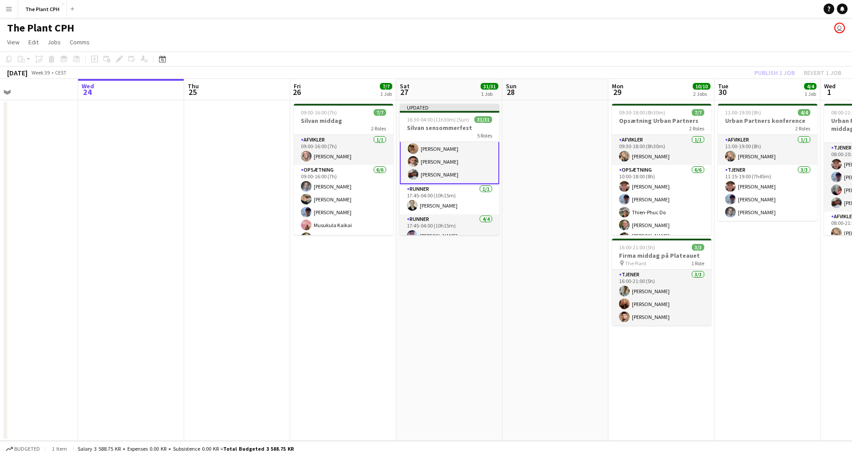
click at [765, 72] on div "Publish 1 job Revert 1 job" at bounding box center [798, 73] width 108 height 12
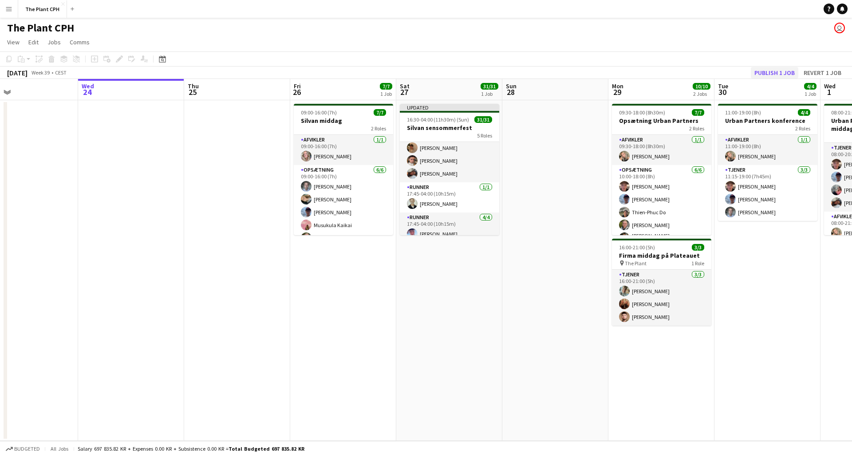
click at [774, 72] on button "Publish 1 job" at bounding box center [774, 73] width 47 height 12
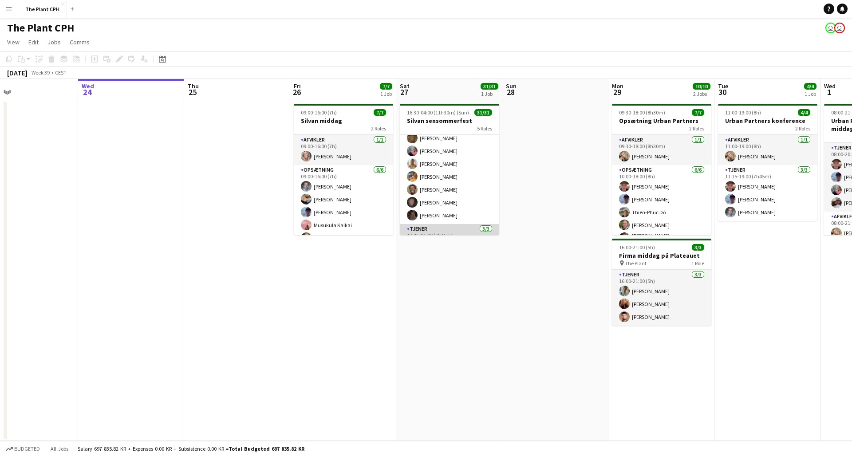
scroll to position [241, 0]
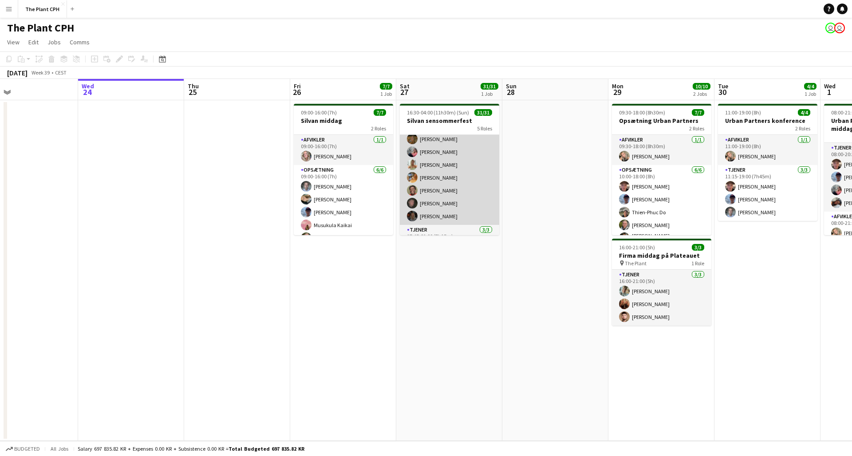
click at [464, 196] on app-card-role "Tjener 22/22 17:00-23:00 (6h) Marius Kofod Ehler Amir Akrami Amber Hansen Laura…" at bounding box center [449, 75] width 99 height 301
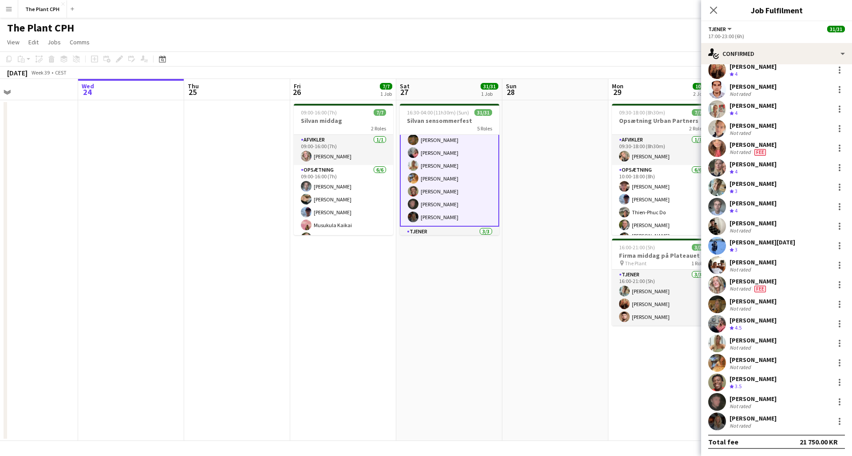
scroll to position [87, 0]
click at [723, 363] on app-user-avatar at bounding box center [717, 363] width 18 height 18
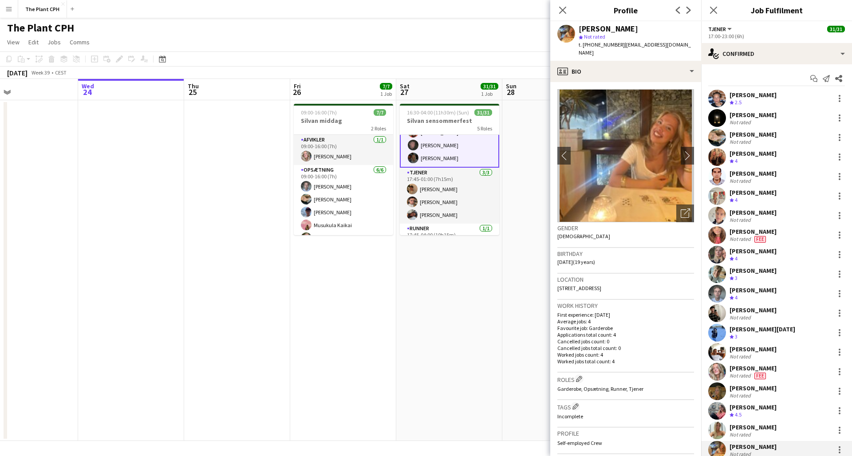
scroll to position [304, 0]
click at [560, 10] on icon "Close pop-in" at bounding box center [562, 10] width 8 height 8
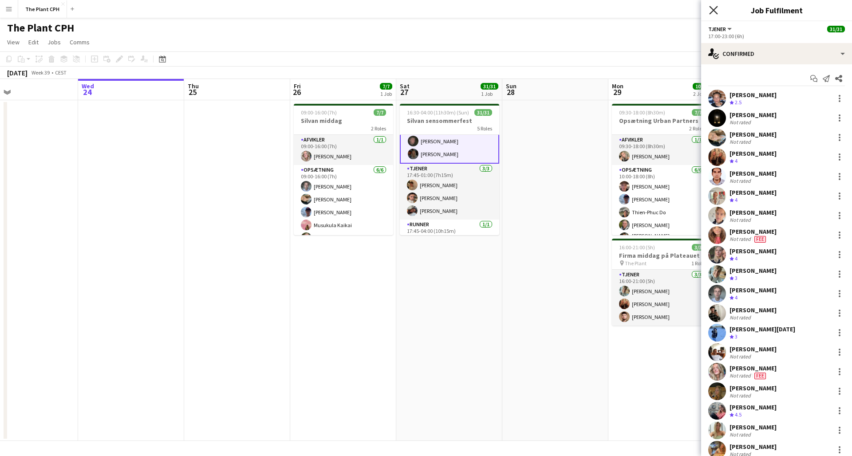
click at [717, 7] on icon at bounding box center [713, 10] width 8 height 8
